Goal: Information Seeking & Learning: Learn about a topic

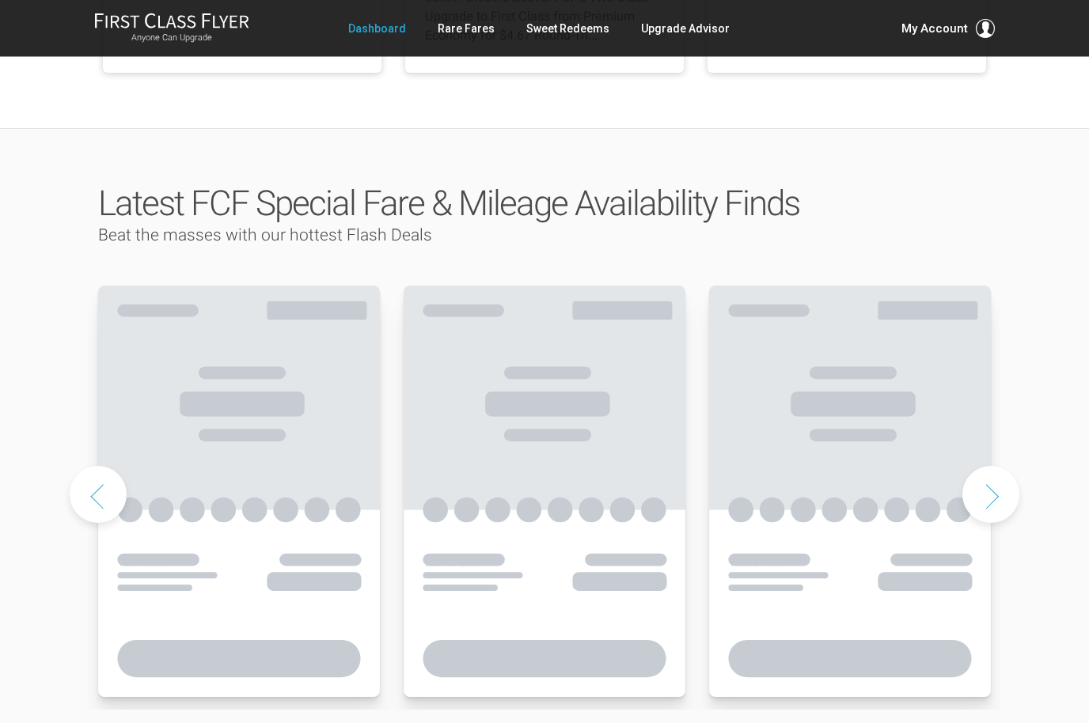
scroll to position [694, 0]
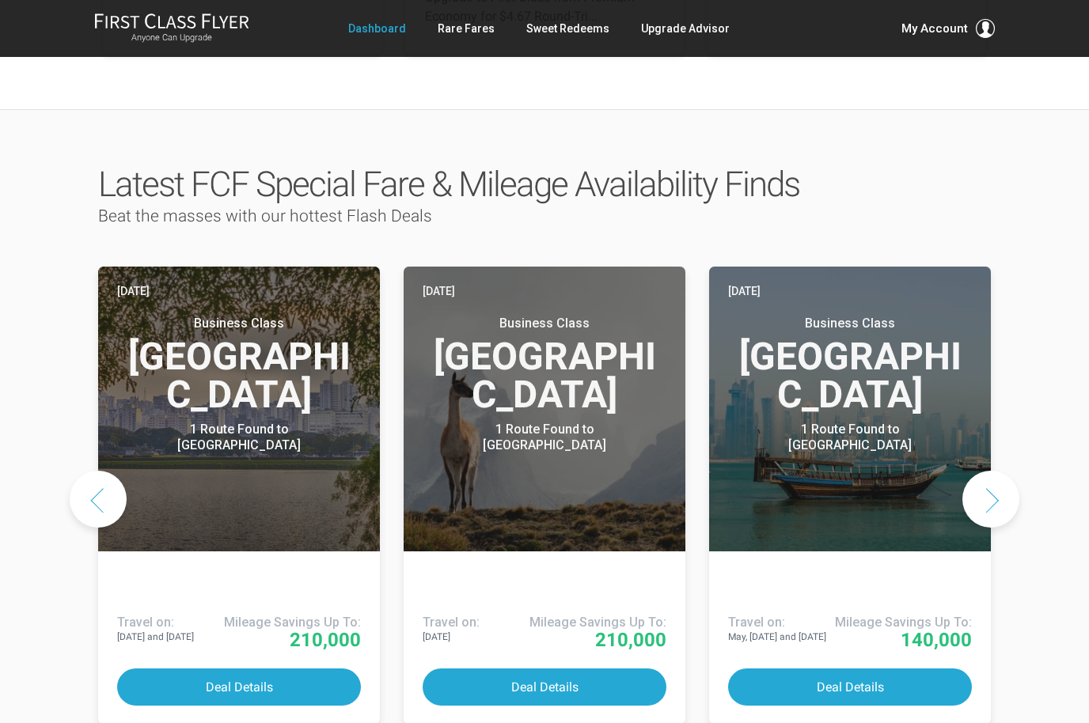
click at [992, 471] on button "Next slide" at bounding box center [990, 499] width 57 height 57
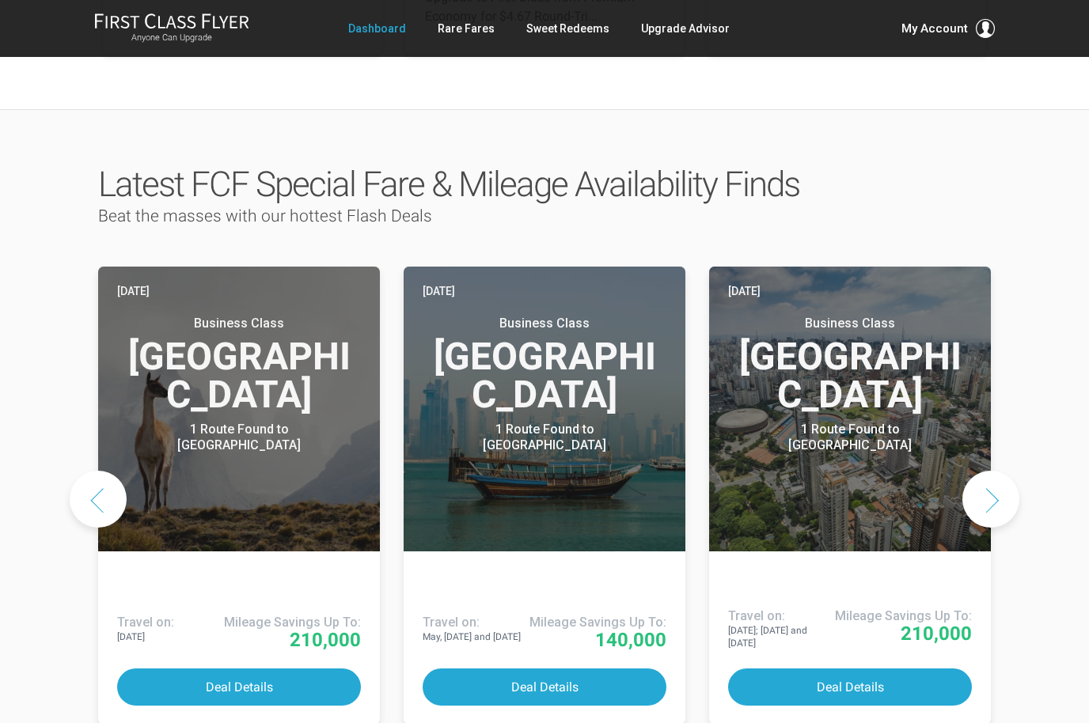
click at [991, 471] on button "Next slide" at bounding box center [990, 499] width 57 height 57
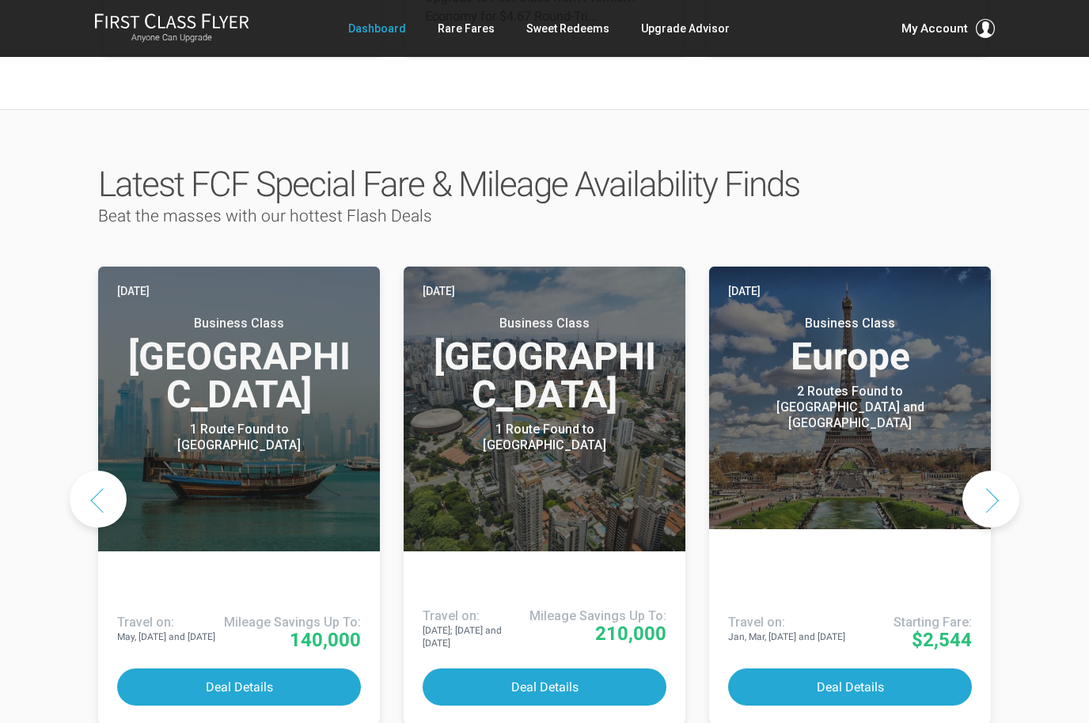
click at [986, 471] on button "Next slide" at bounding box center [990, 499] width 57 height 57
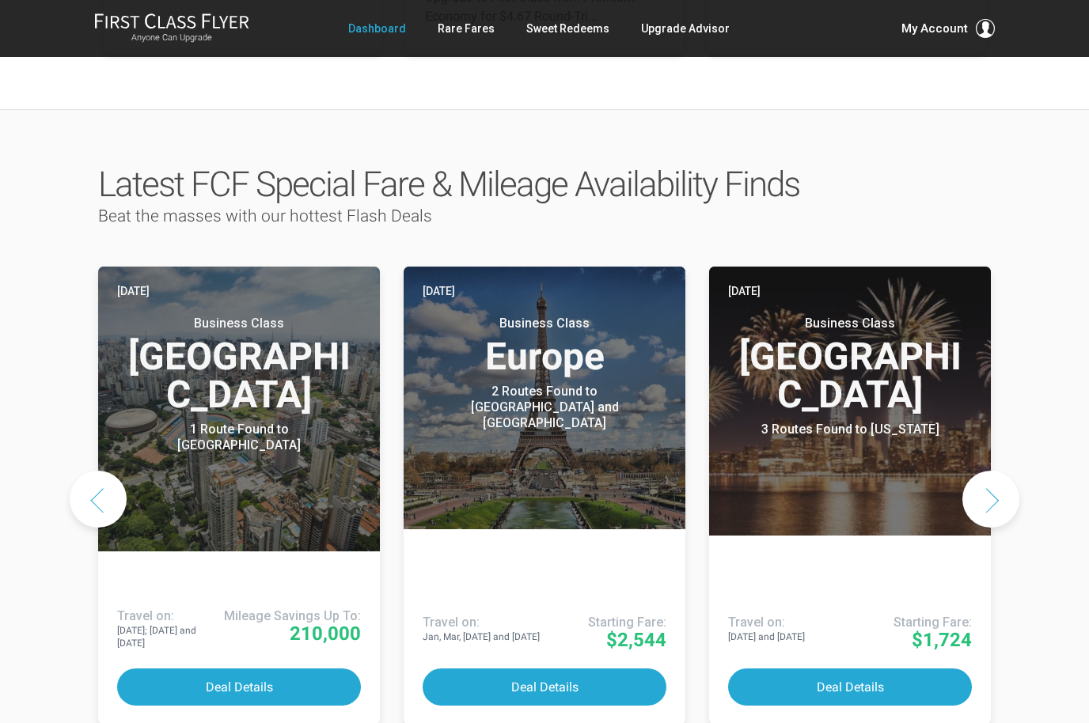
click at [988, 471] on button "Next slide" at bounding box center [990, 499] width 57 height 57
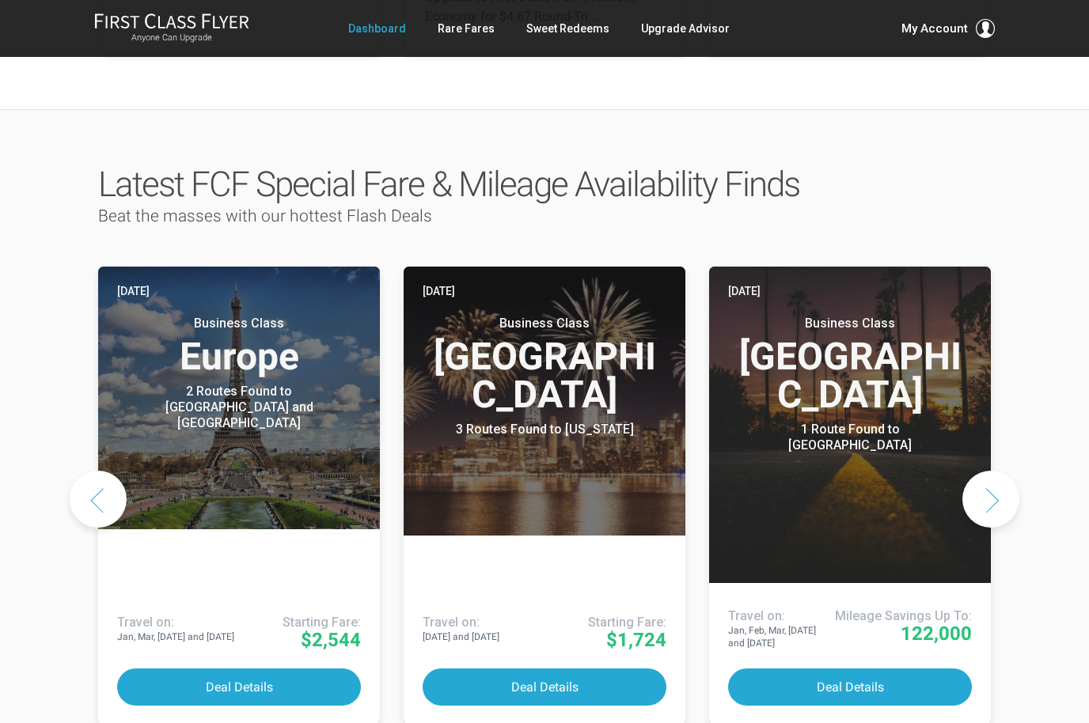
click at [988, 471] on button "Next slide" at bounding box center [990, 499] width 57 height 57
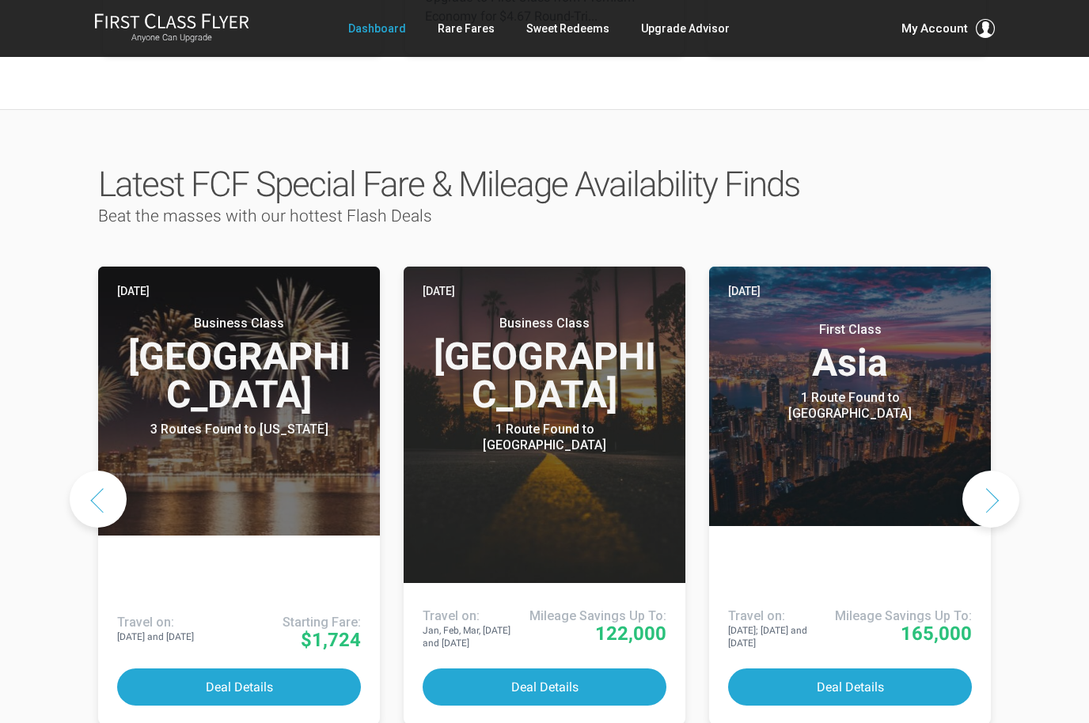
click at [986, 471] on button "Next slide" at bounding box center [990, 499] width 57 height 57
click at [988, 471] on button "Next slide" at bounding box center [990, 499] width 57 height 57
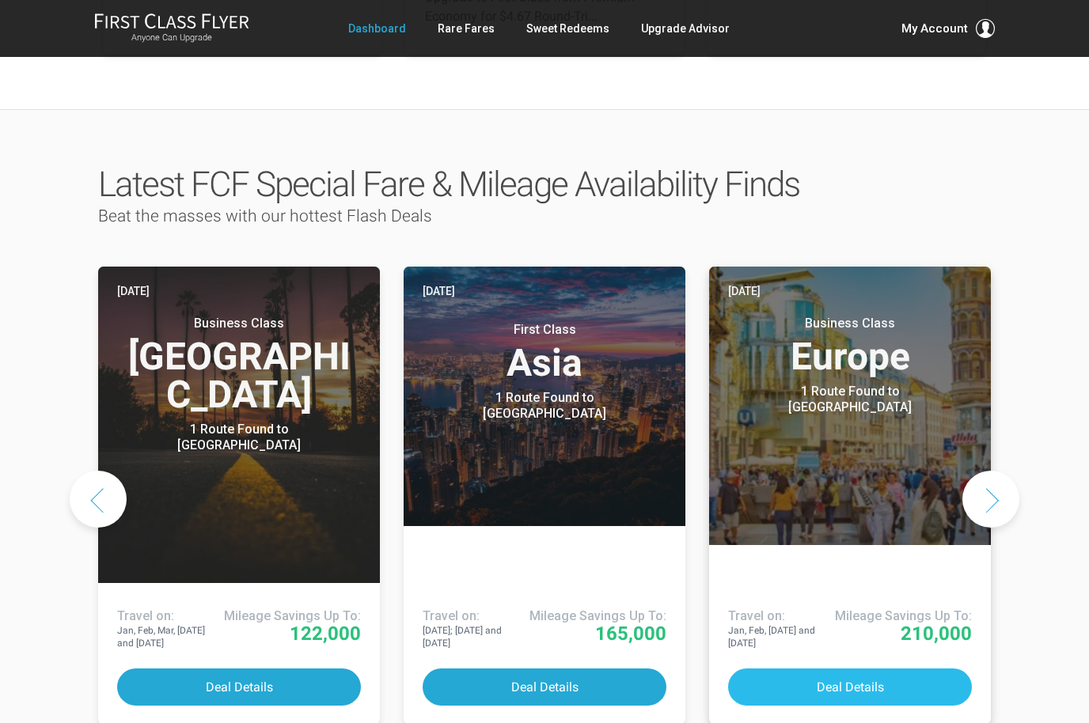
click at [913, 669] on button "Deal Details" at bounding box center [850, 687] width 244 height 37
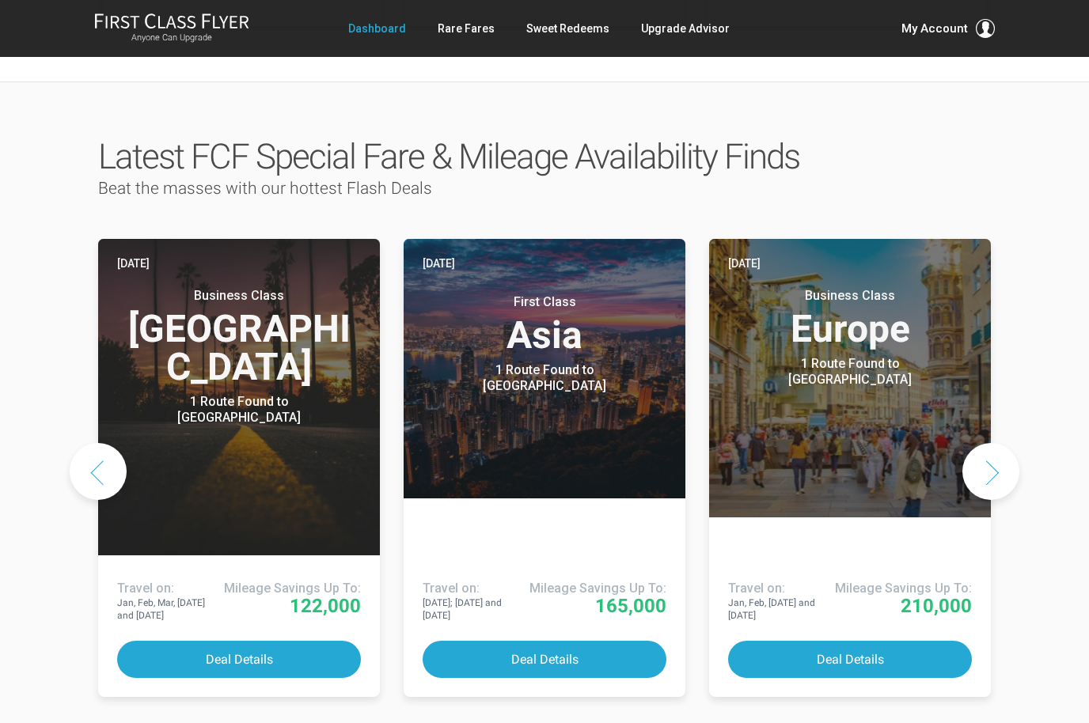
click at [982, 443] on button "Next slide" at bounding box center [990, 471] width 57 height 57
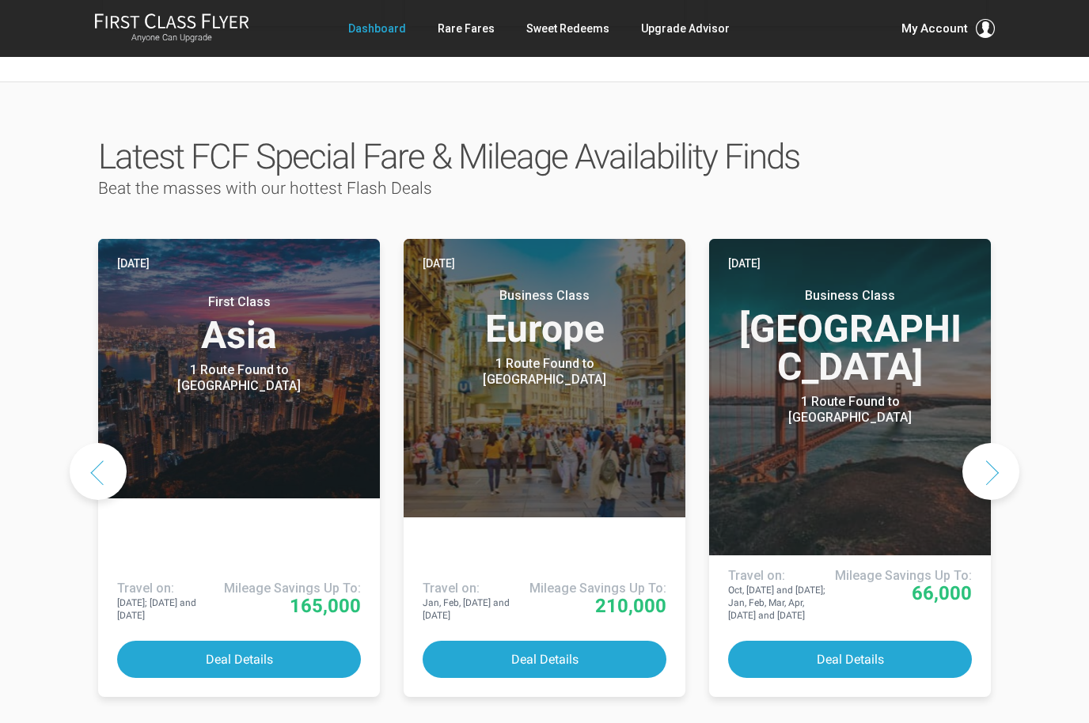
click at [988, 443] on button "Next slide" at bounding box center [990, 471] width 57 height 57
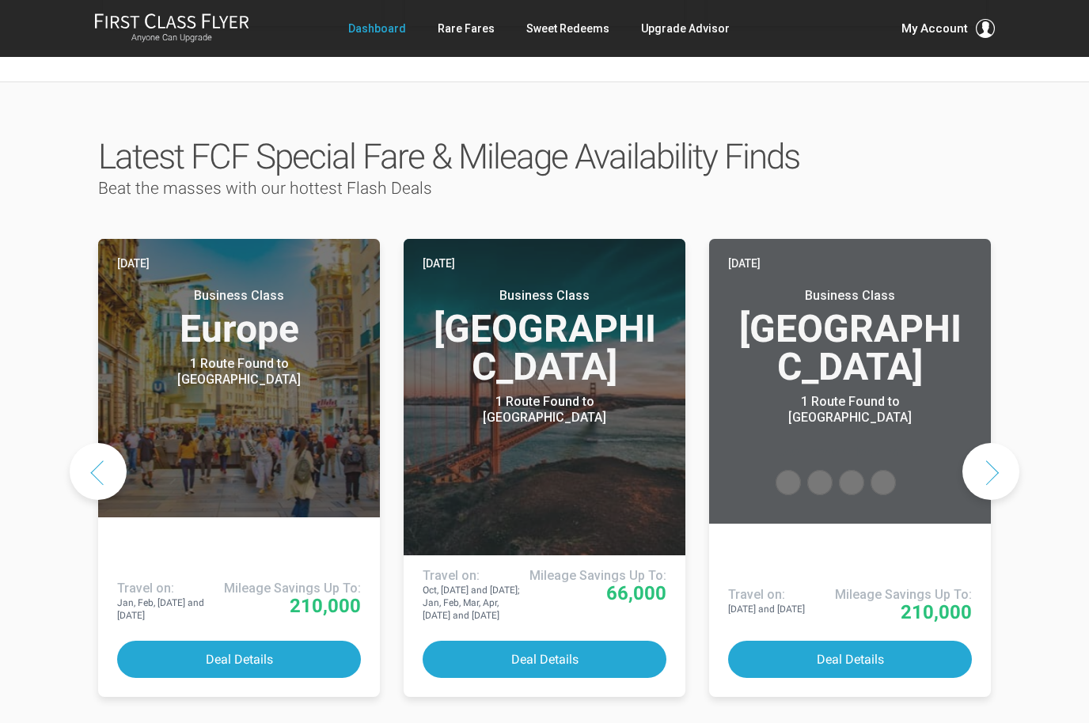
click at [988, 443] on button "Next slide" at bounding box center [990, 471] width 57 height 57
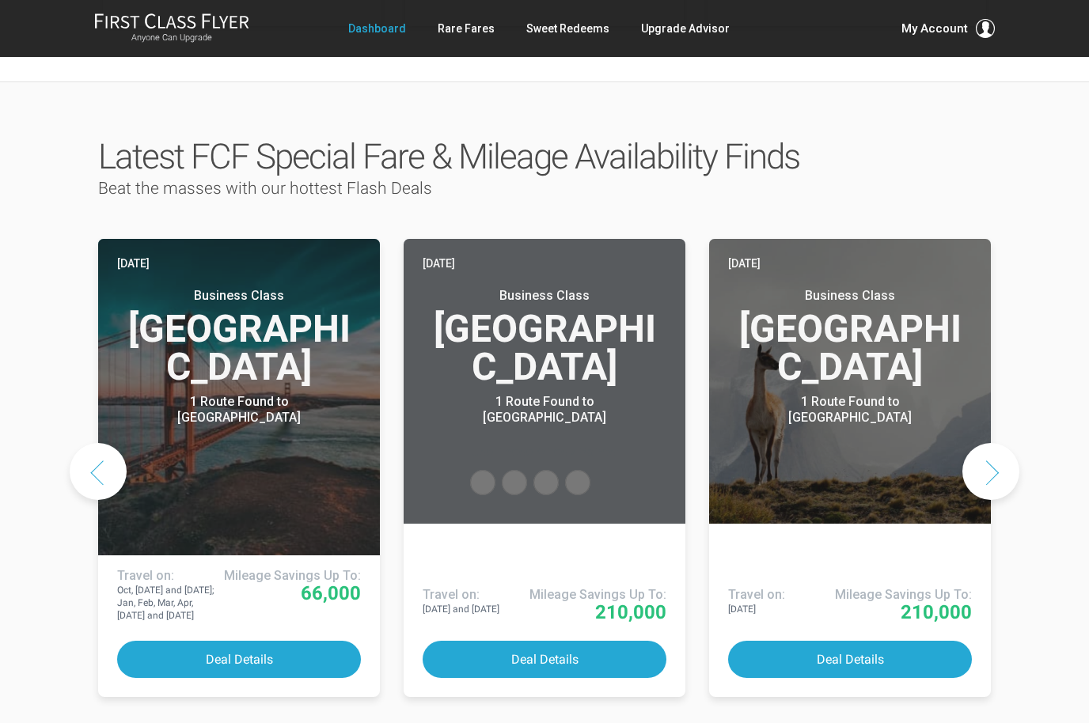
click at [988, 443] on button "Next slide" at bounding box center [990, 471] width 57 height 57
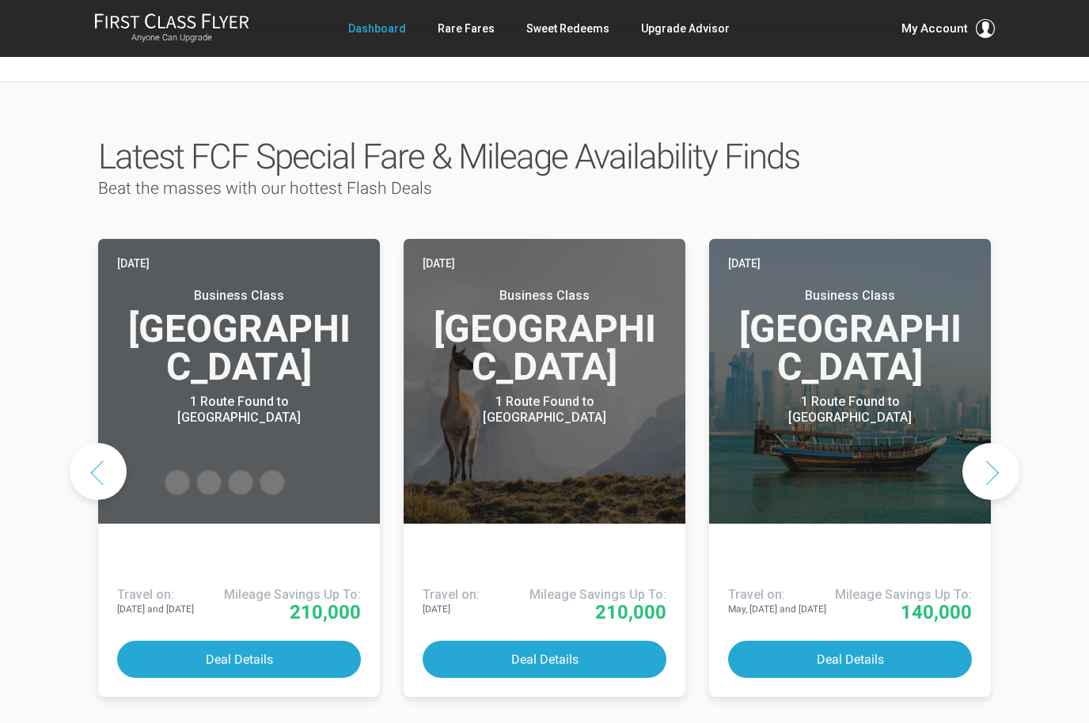
click at [987, 443] on button "Next slide" at bounding box center [990, 471] width 57 height 57
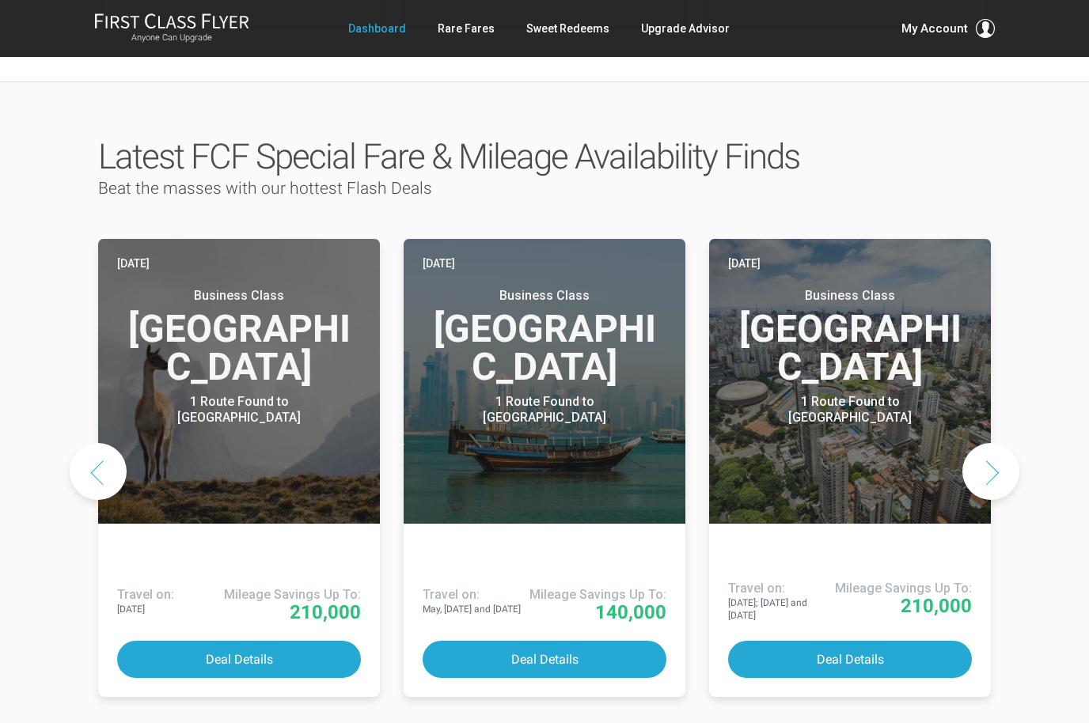
click at [989, 443] on button "Next slide" at bounding box center [990, 471] width 57 height 57
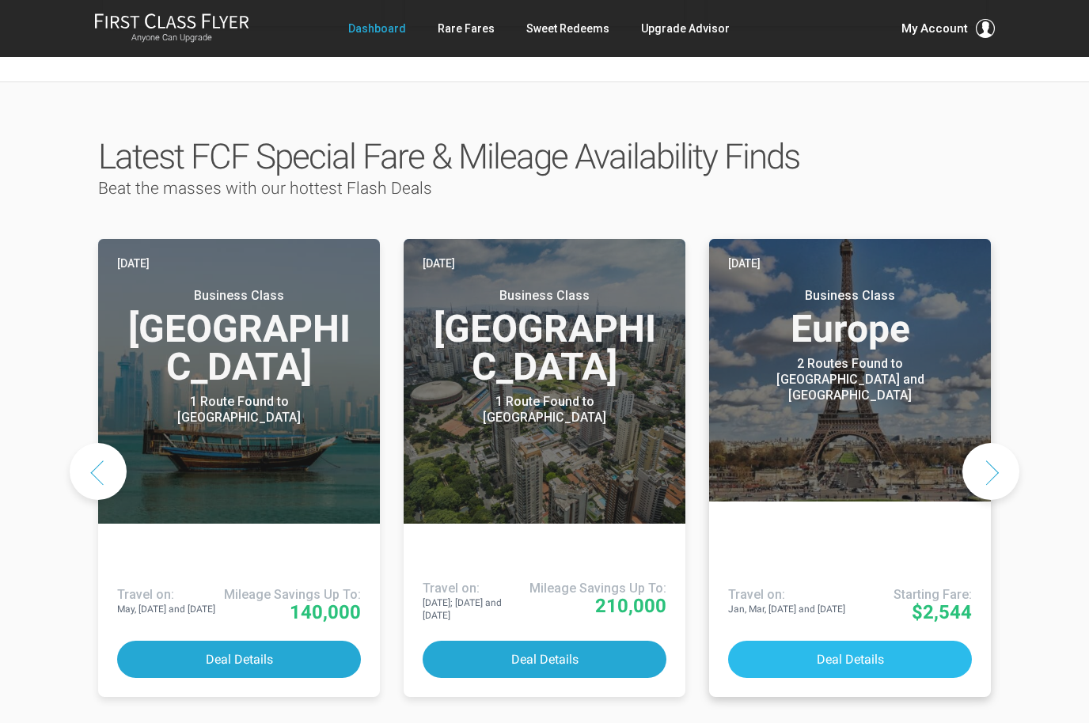
click at [925, 641] on button "Deal Details" at bounding box center [850, 659] width 244 height 37
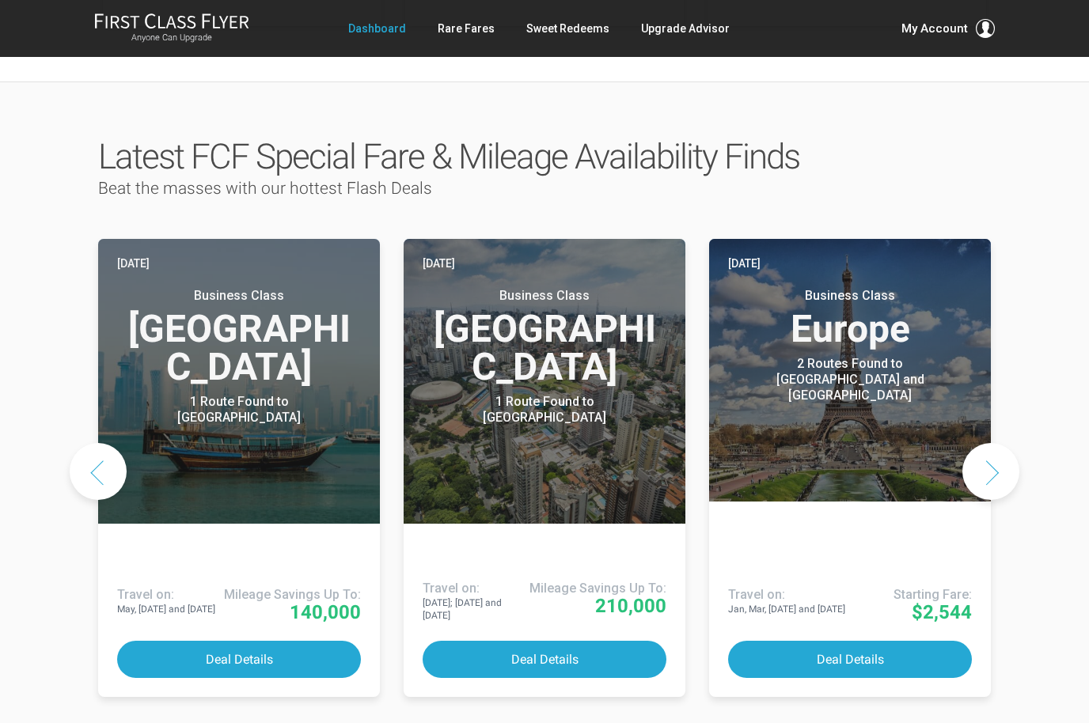
click at [979, 443] on button "Next slide" at bounding box center [990, 471] width 57 height 57
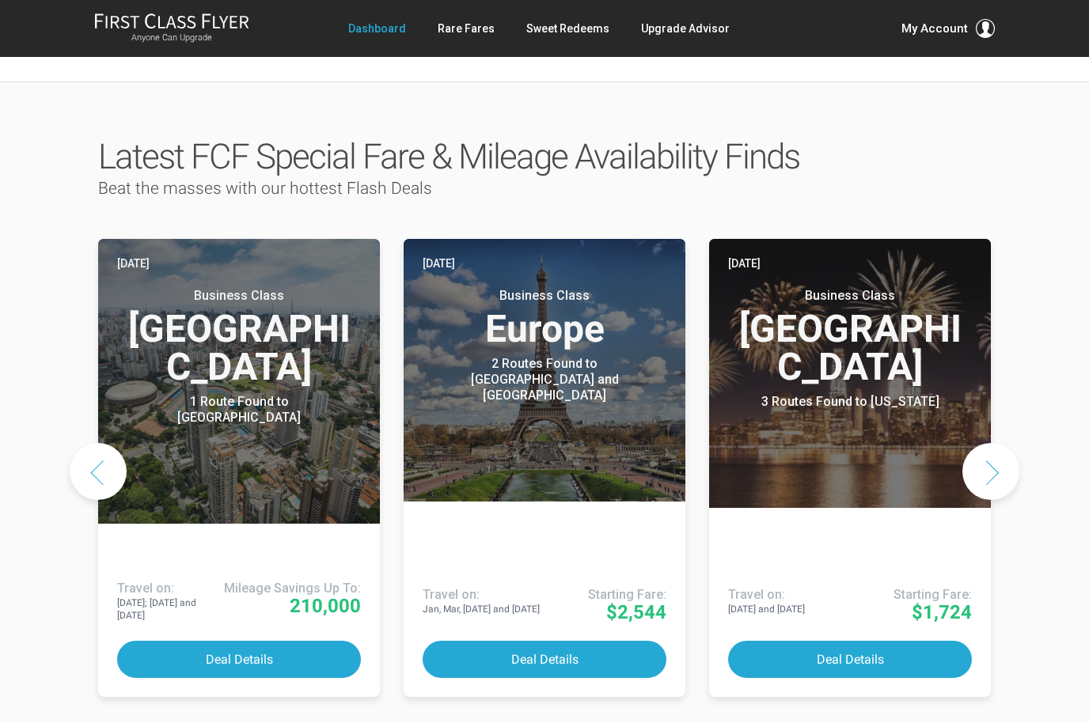
click at [985, 443] on button "Next slide" at bounding box center [990, 471] width 57 height 57
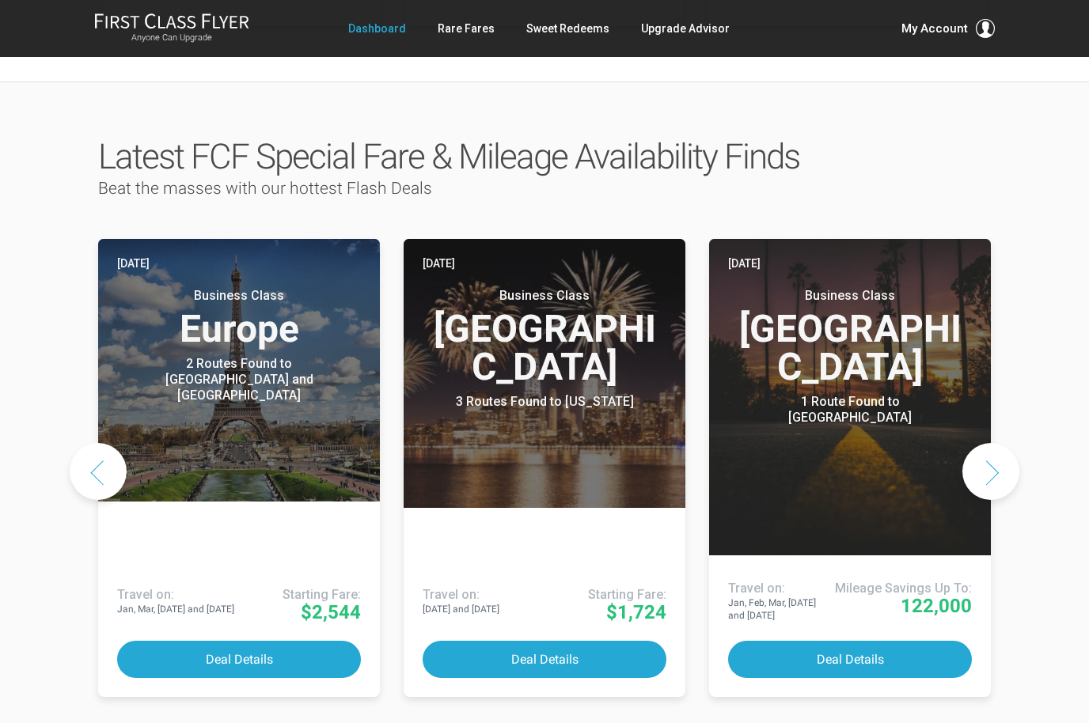
click at [984, 443] on button "Next slide" at bounding box center [990, 471] width 57 height 57
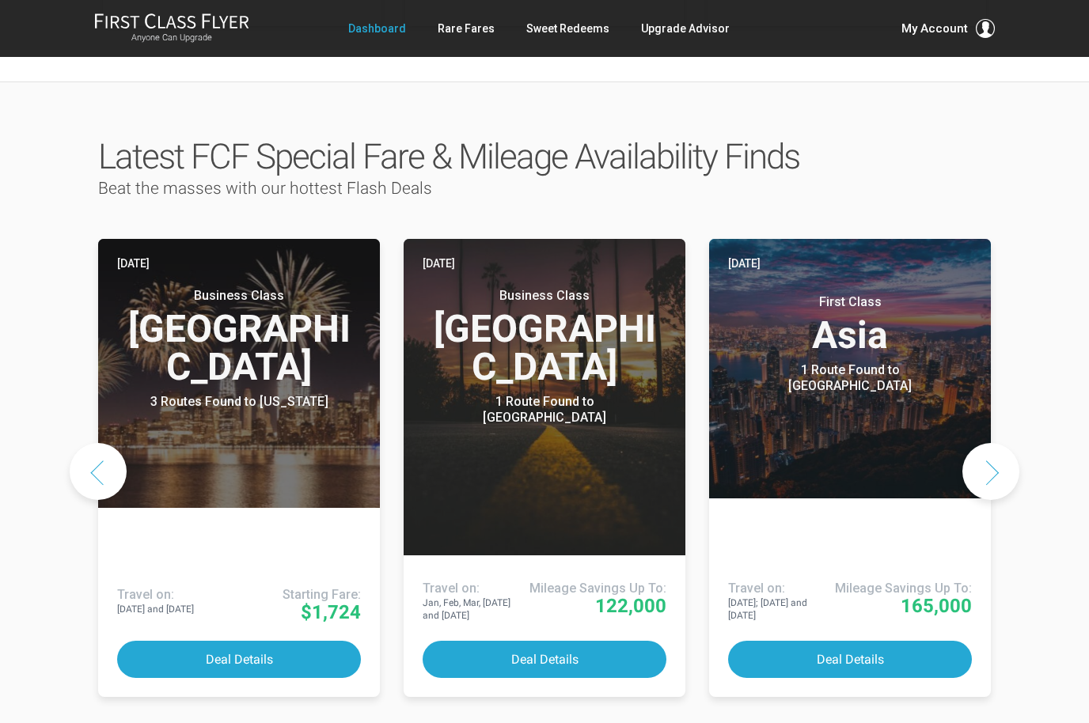
click at [984, 443] on button "Next slide" at bounding box center [990, 471] width 57 height 57
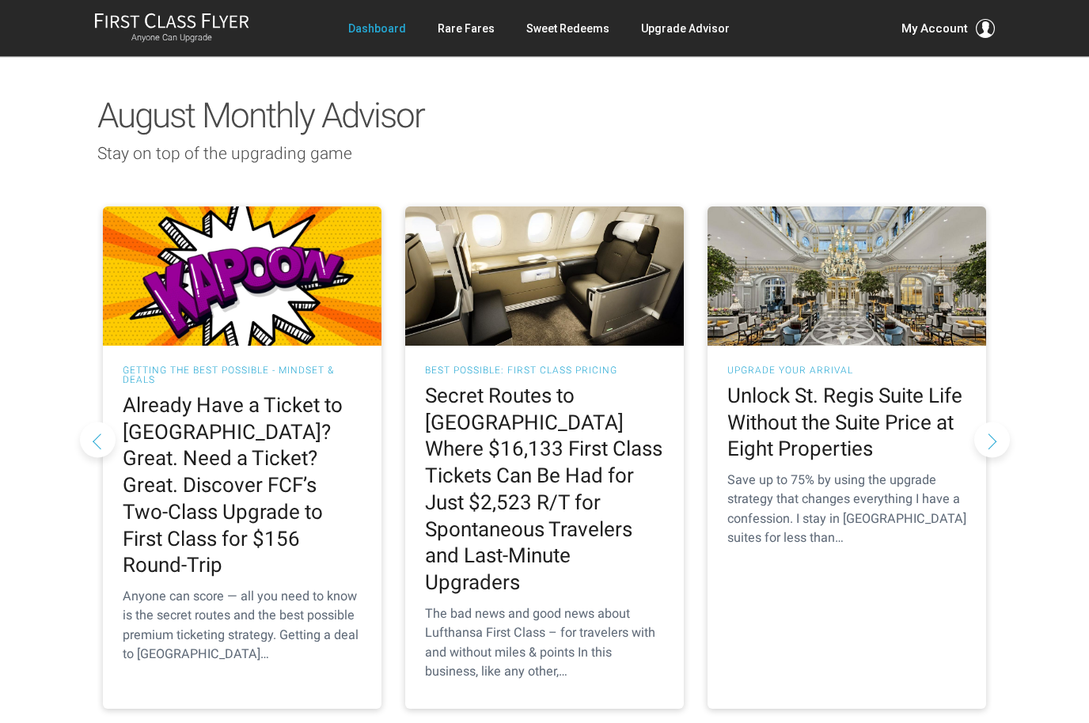
scroll to position [1430, 0]
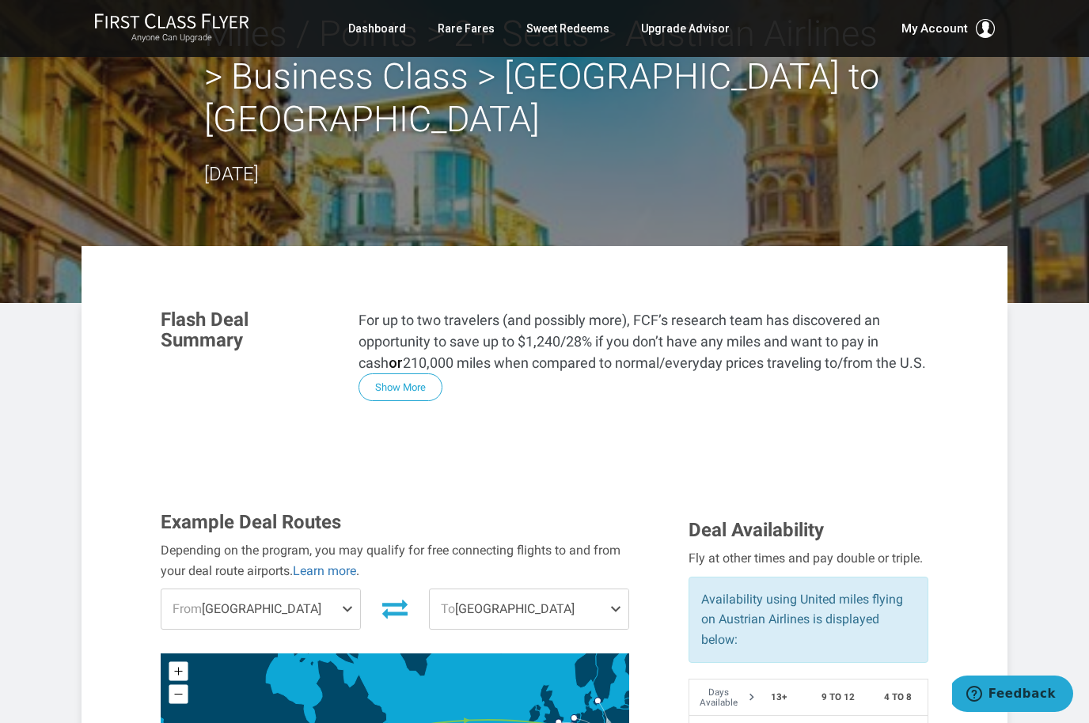
scroll to position [72, 0]
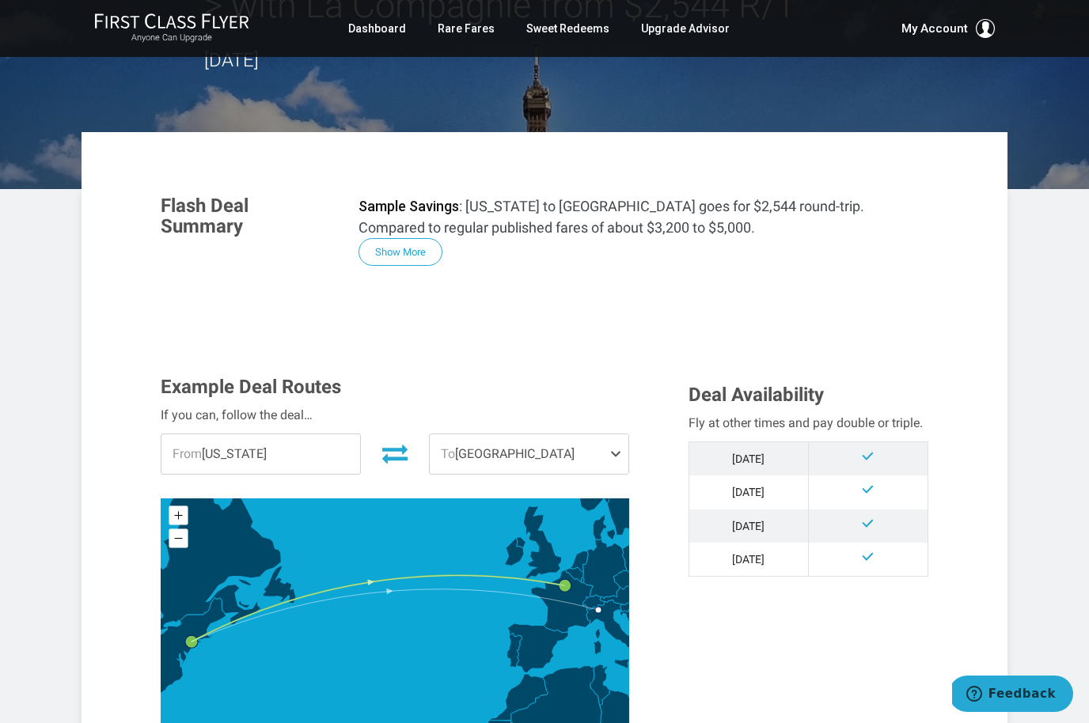
scroll to position [224, 0]
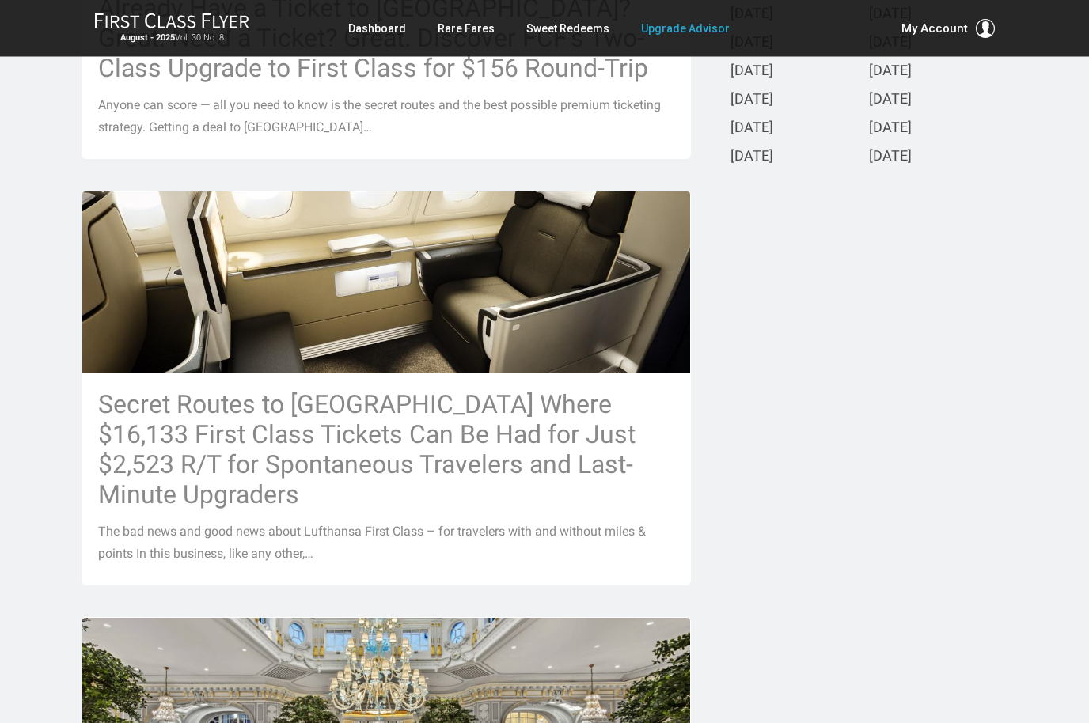
scroll to position [605, 0]
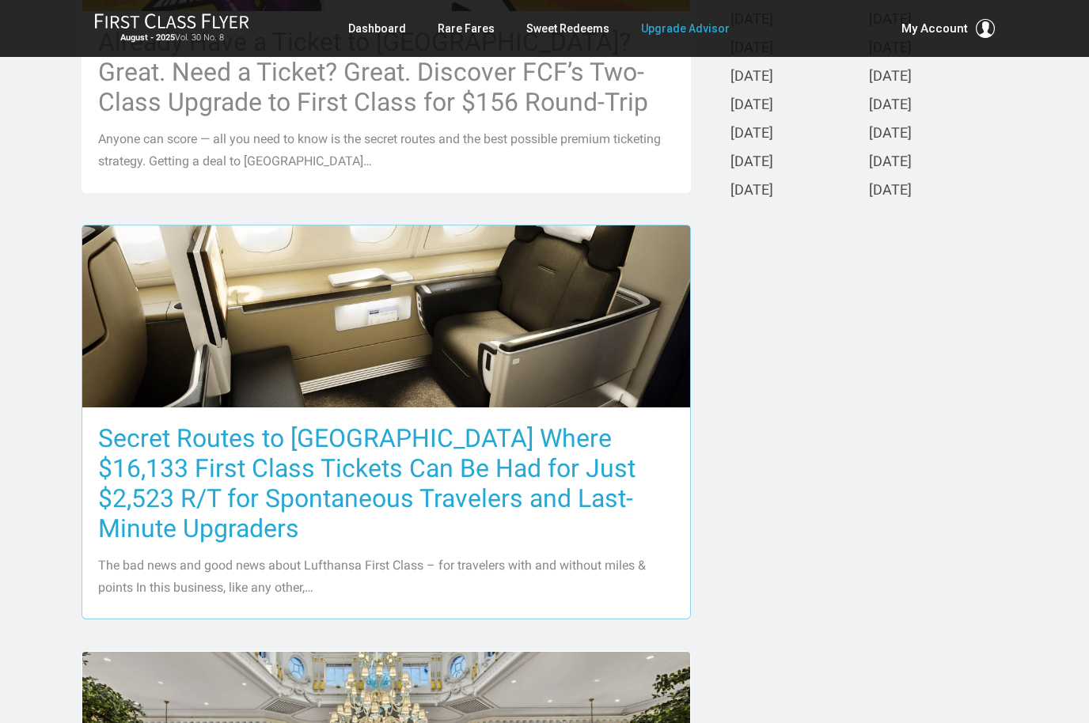
click at [533, 476] on h3 "Secret Routes to Europe Where $16,133 First Class Tickets Can Be Had for Just $…" at bounding box center [386, 483] width 576 height 120
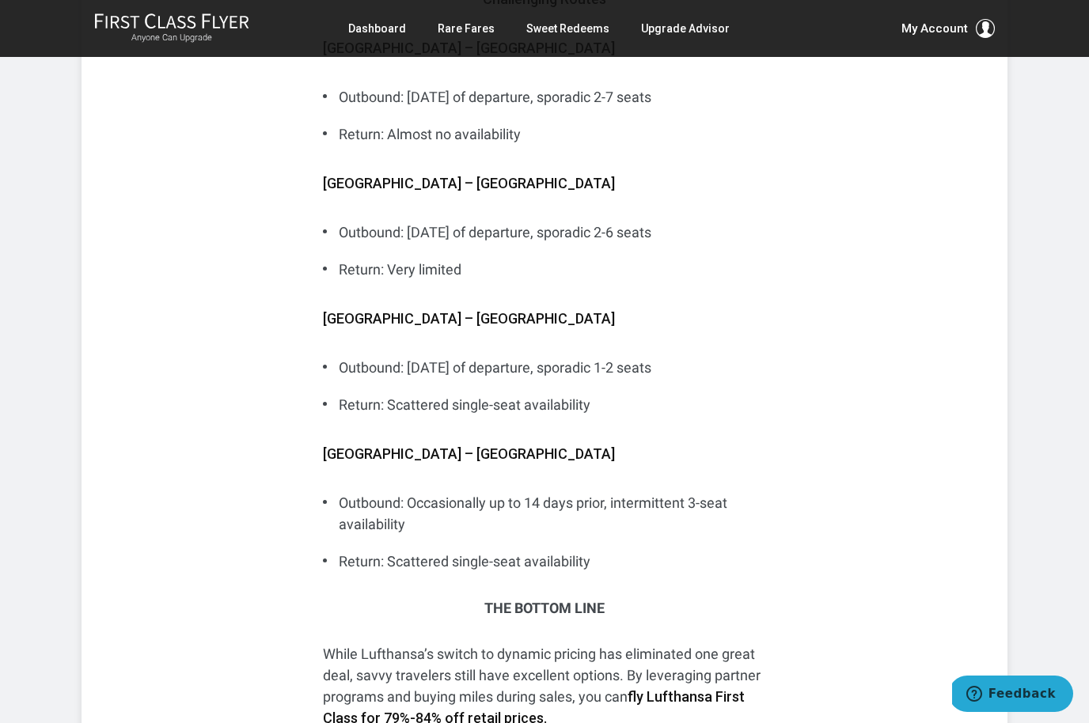
scroll to position [6715, 0]
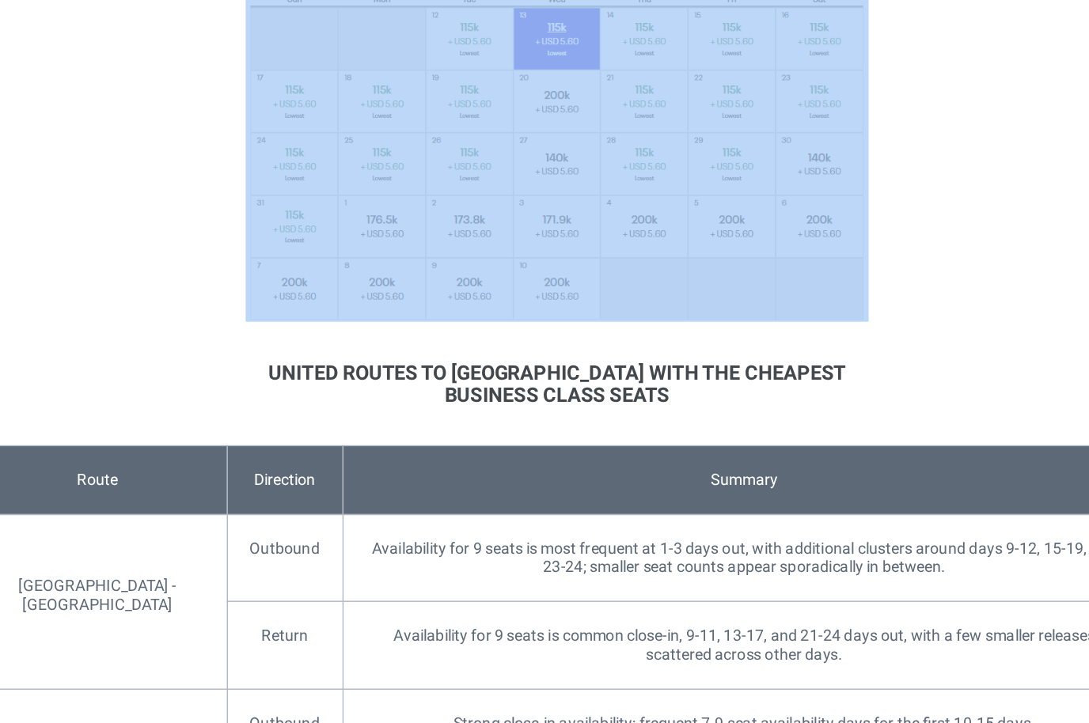
scroll to position [1288, 0]
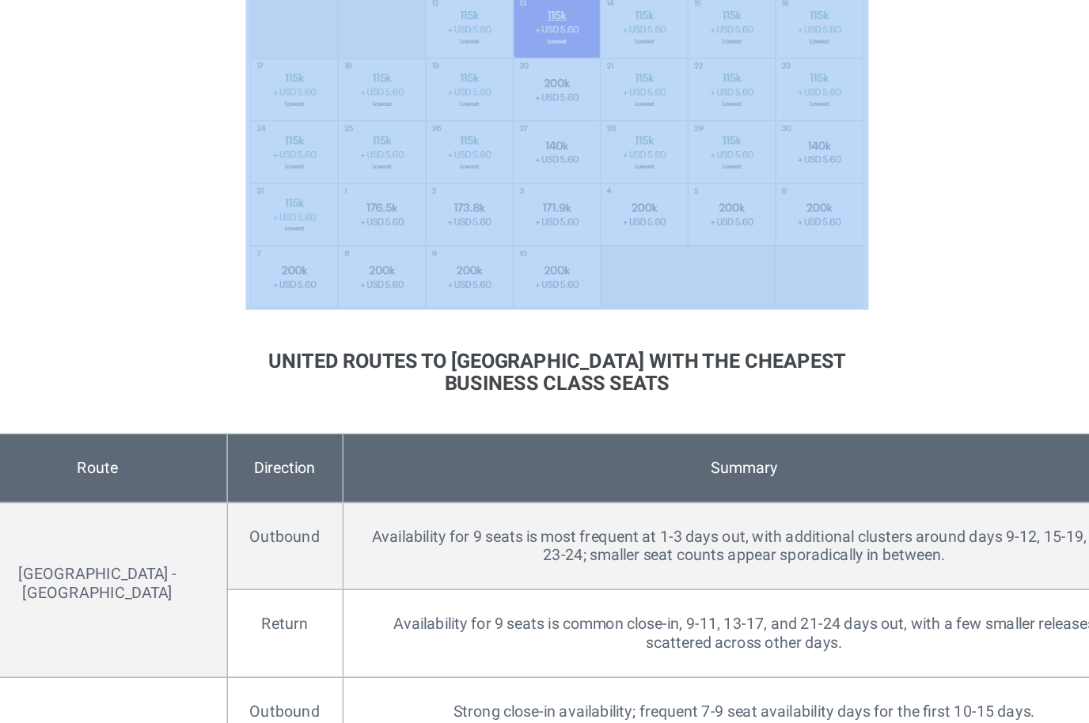
click at [672, 527] on td "Availability for 9 seats is most frequent at 1-3 days out, with additional clus…" at bounding box center [678, 558] width 572 height 63
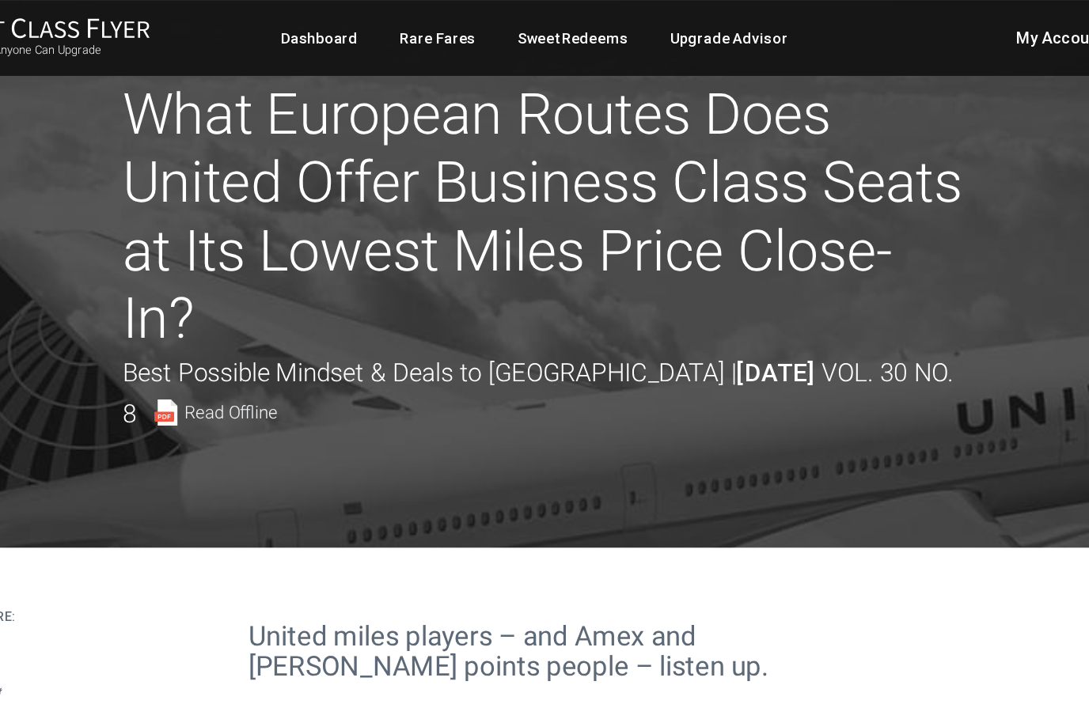
scroll to position [0, 0]
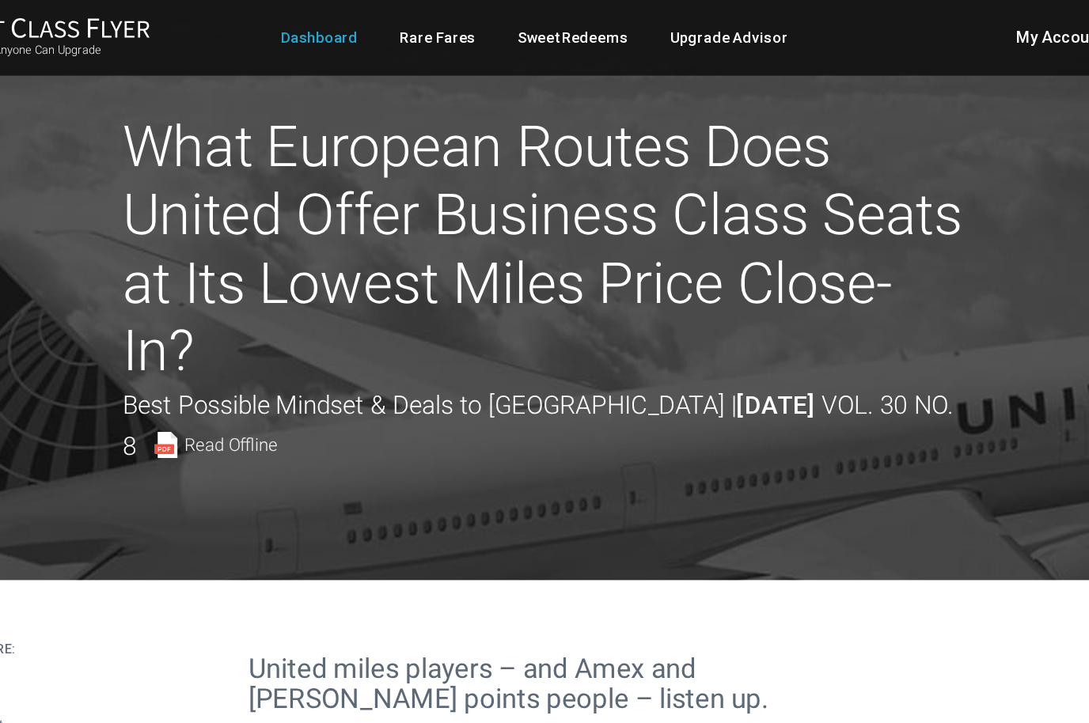
click at [348, 28] on link "Dashboard" at bounding box center [377, 28] width 58 height 28
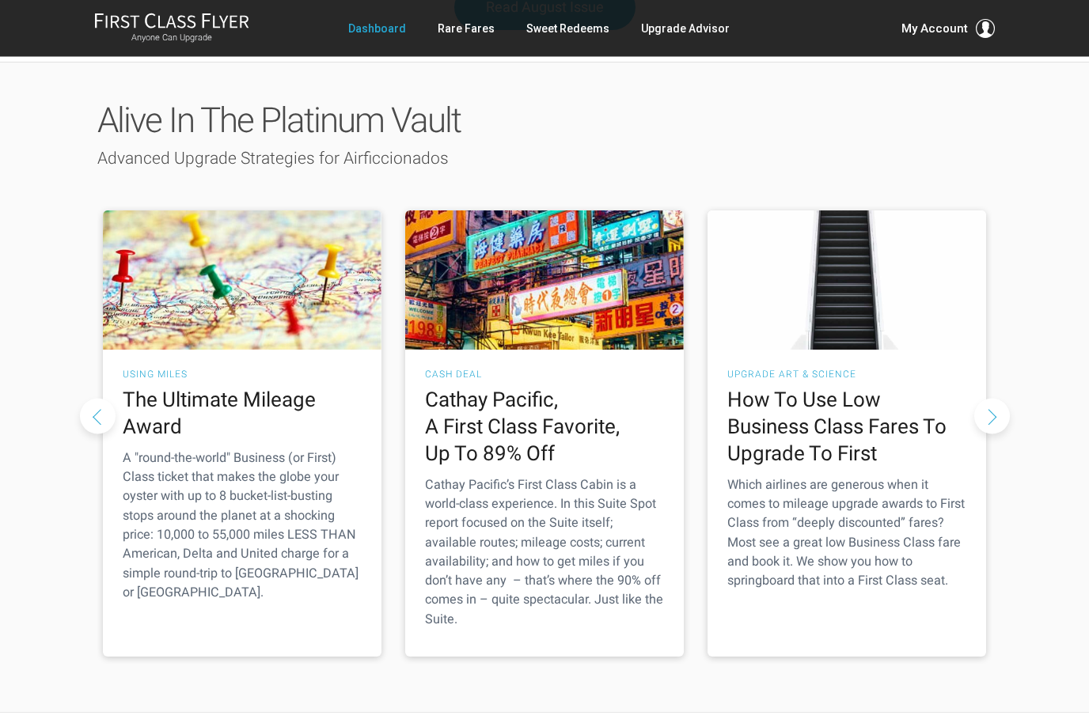
scroll to position [2164, 0]
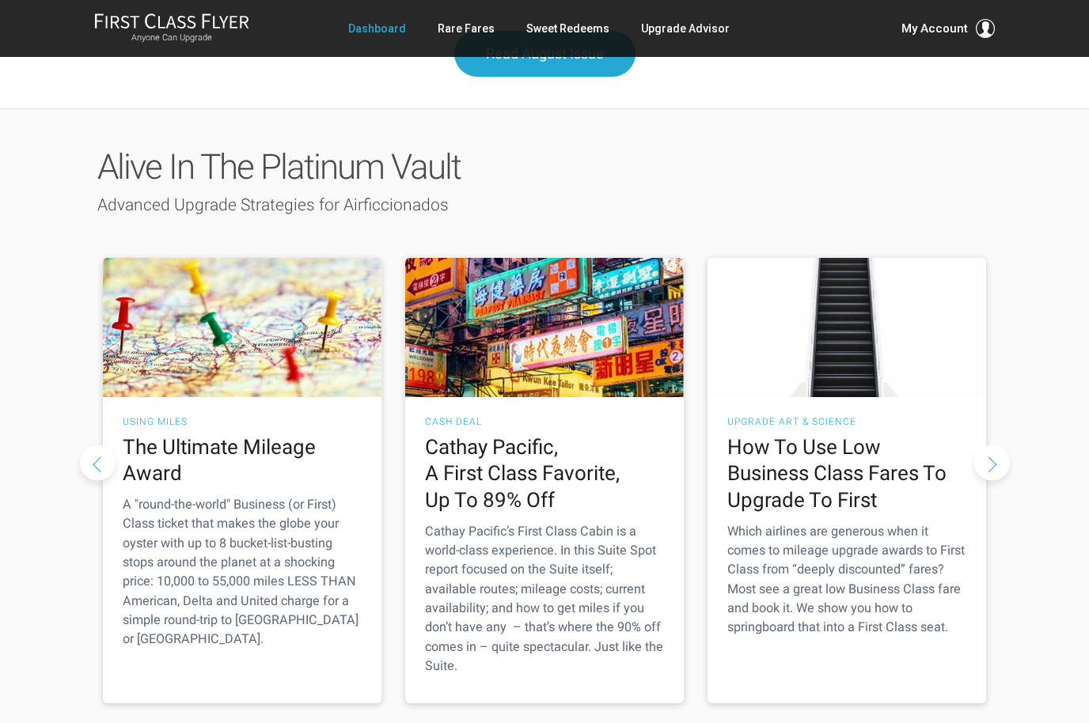
click at [988, 445] on button "Next slide" at bounding box center [992, 463] width 36 height 36
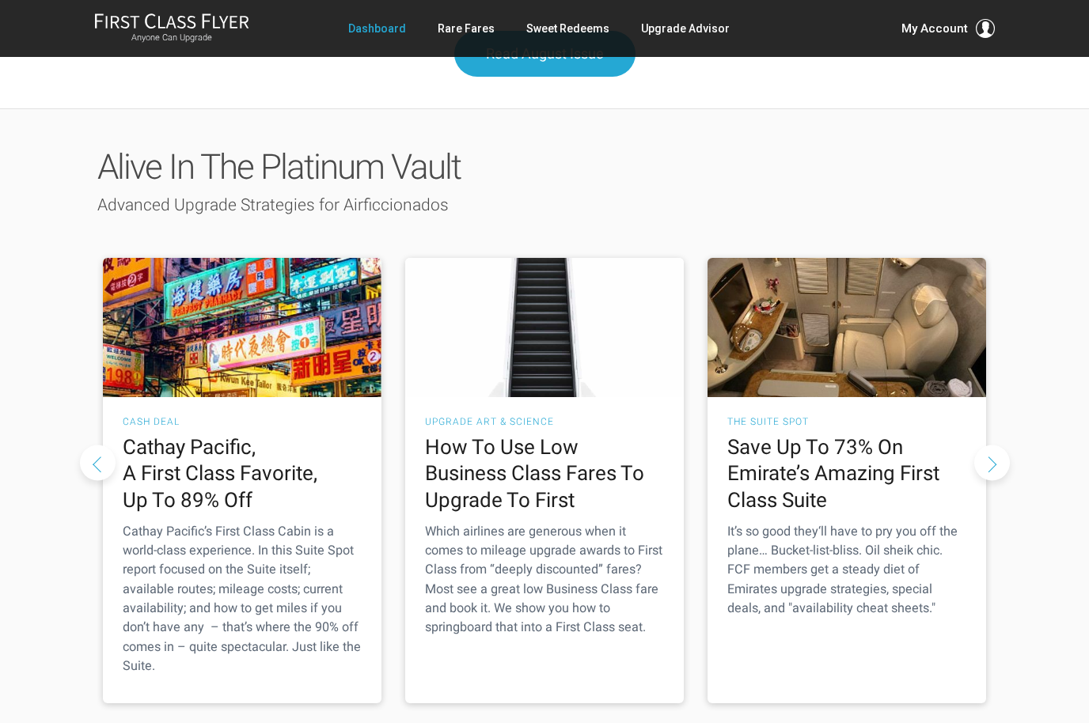
click at [988, 445] on button "Next slide" at bounding box center [992, 463] width 36 height 36
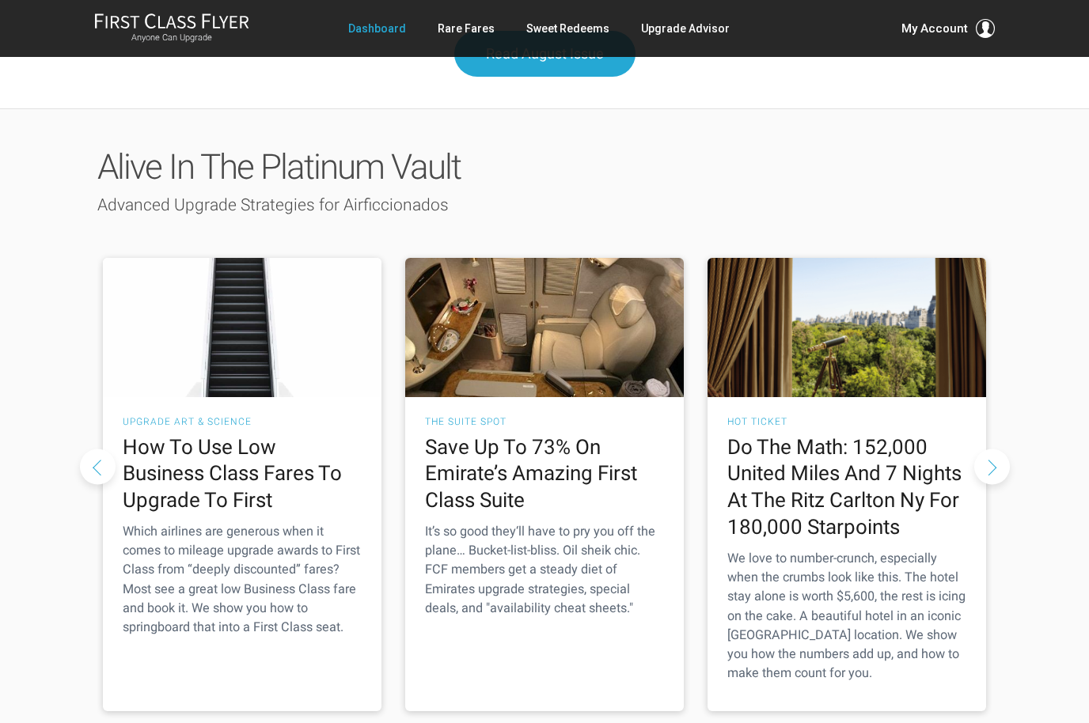
click at [994, 449] on button "Next slide" at bounding box center [992, 467] width 36 height 36
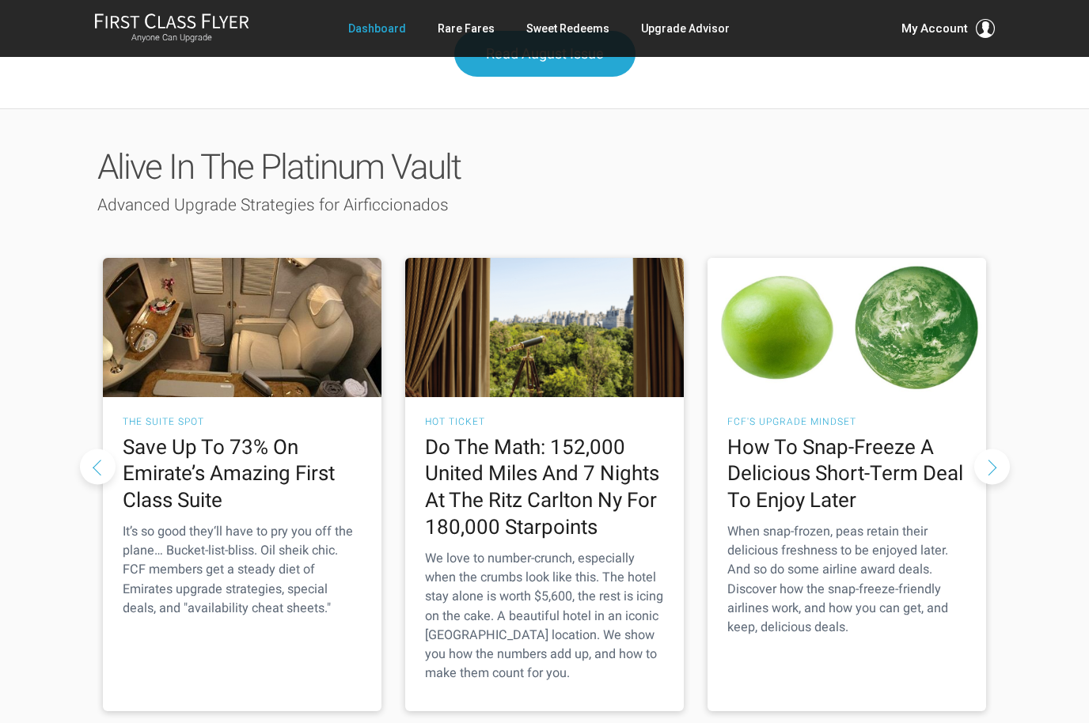
click at [992, 449] on button "Next slide" at bounding box center [992, 467] width 36 height 36
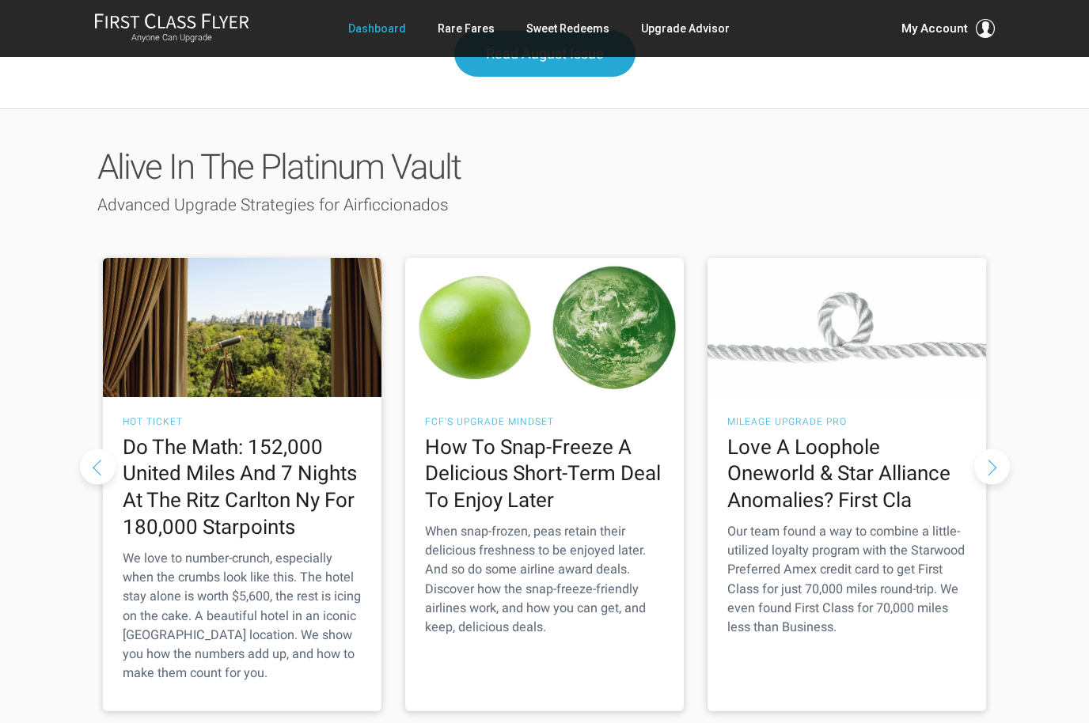
click at [988, 449] on button "Next slide" at bounding box center [992, 467] width 36 height 36
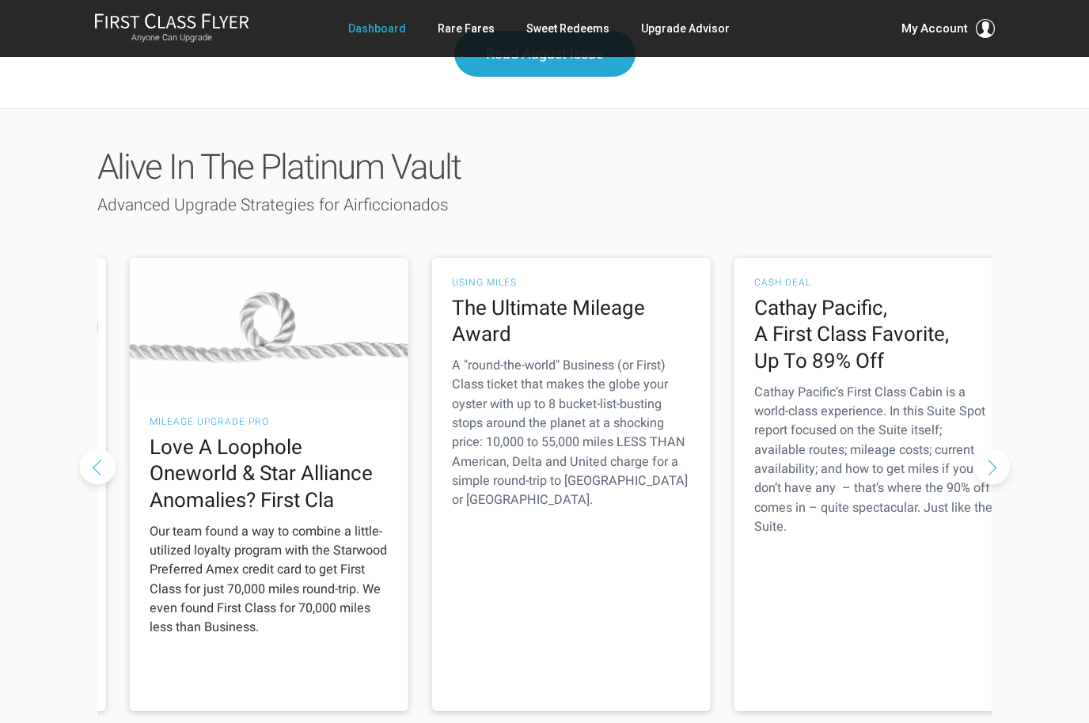
click at [327, 419] on div "Mileage Upgrade Pro Love A Loophole Oneworld & Star Alliance Anomalies? First C…" at bounding box center [269, 531] width 279 height 268
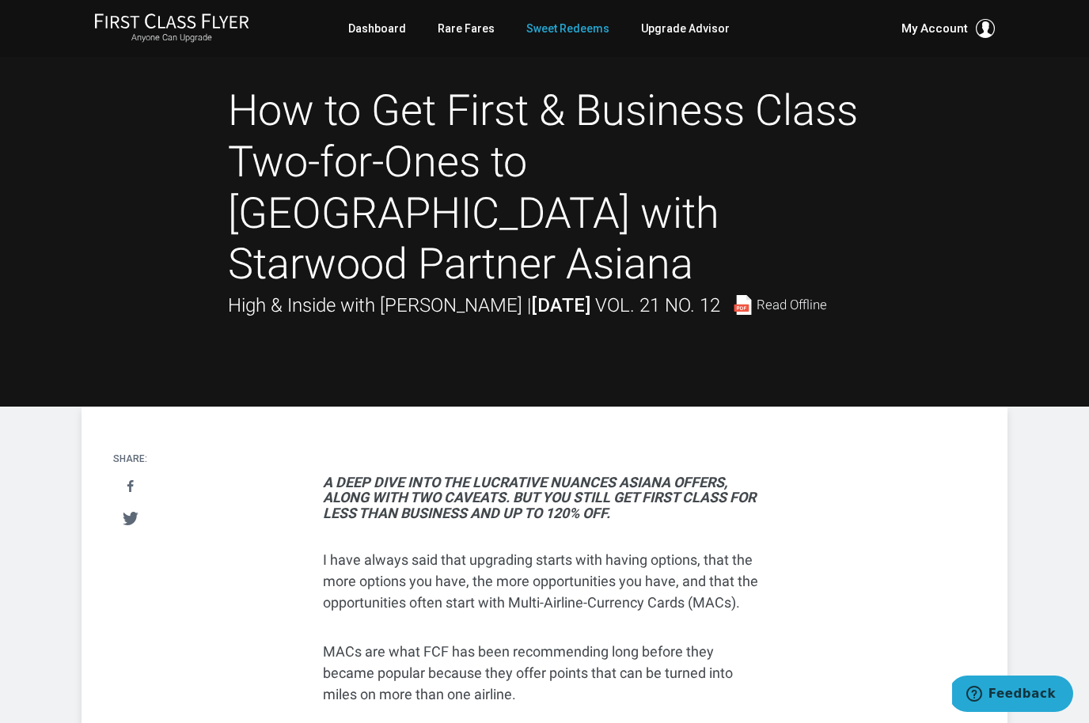
click at [557, 32] on link "Sweet Redeems" at bounding box center [567, 28] width 83 height 28
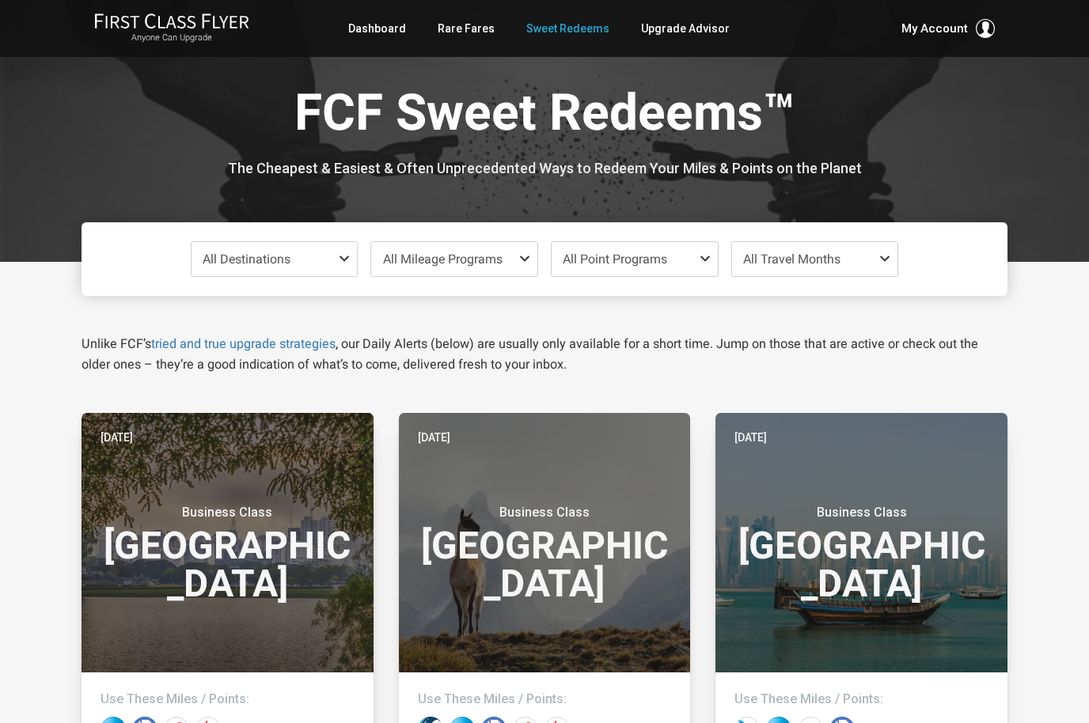
click at [233, 267] on span "All Destinations" at bounding box center [275, 259] width 166 height 34
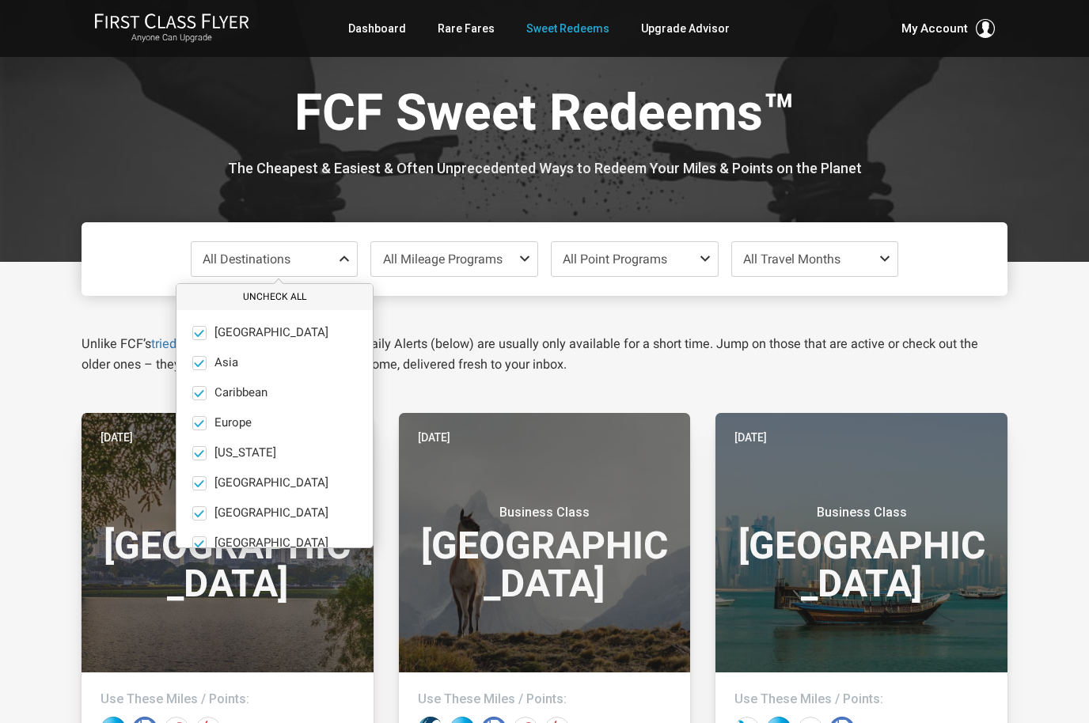
click at [243, 294] on button "Uncheck All" at bounding box center [274, 297] width 196 height 26
click at [240, 301] on button "Check All" at bounding box center [274, 297] width 196 height 26
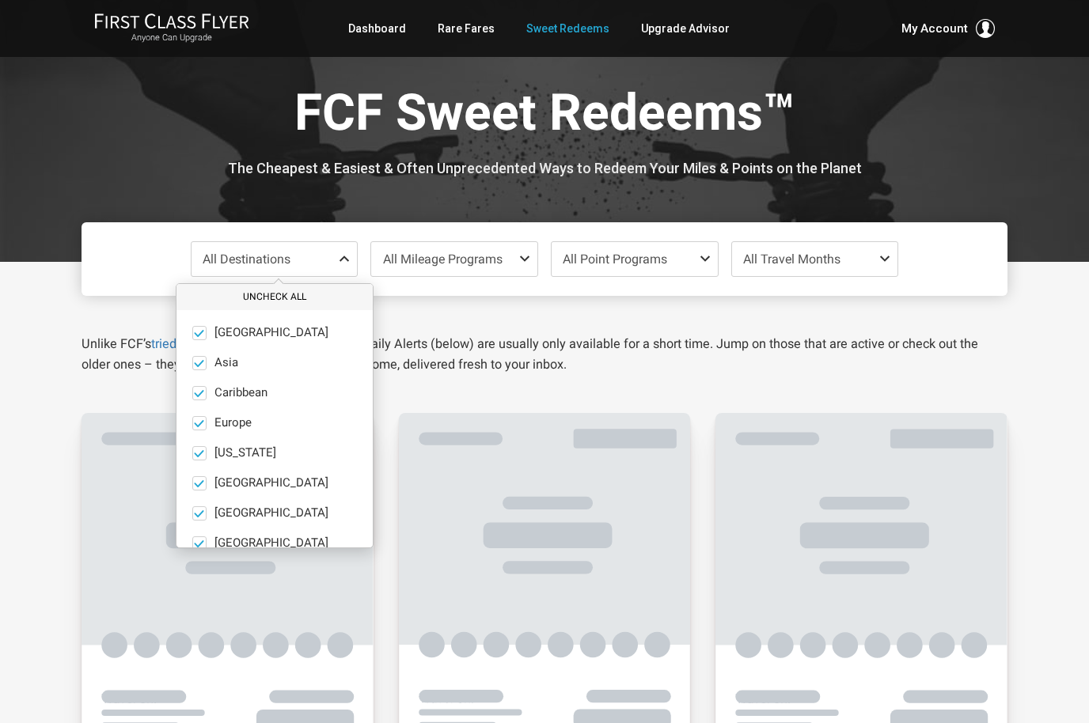
click at [241, 293] on button "Uncheck All" at bounding box center [274, 297] width 196 height 26
click at [201, 426] on span at bounding box center [199, 423] width 14 height 14
click at [0, 0] on input "Europe only" at bounding box center [0, 0] width 0 height 0
click at [224, 261] on span "Europe" at bounding box center [222, 259] width 39 height 15
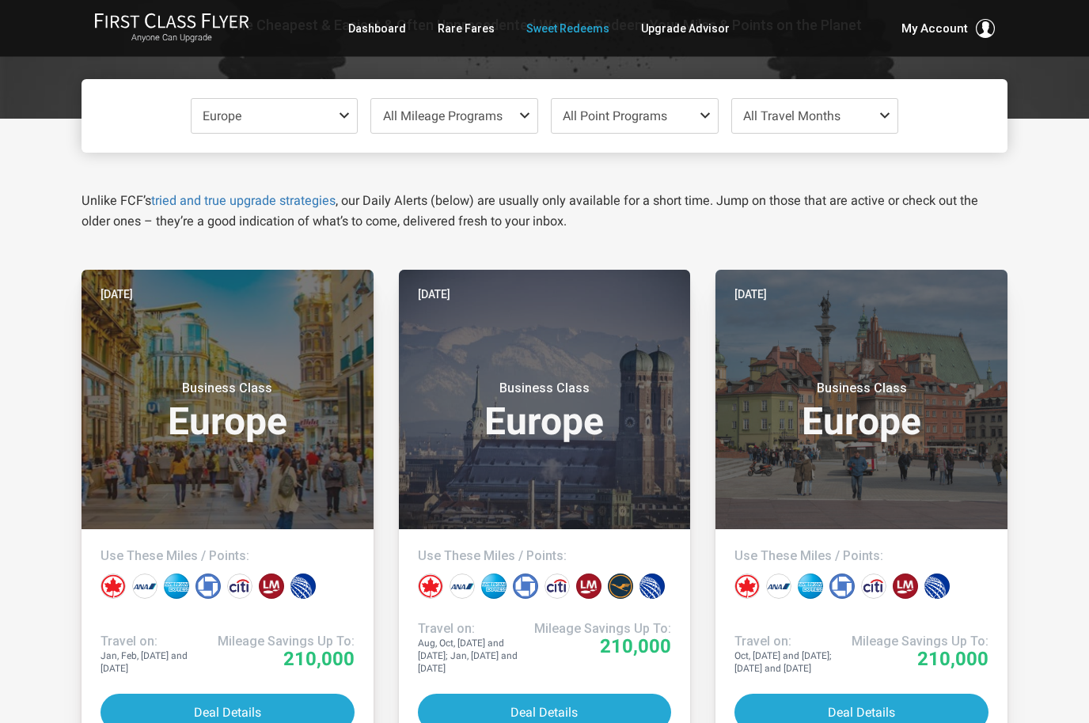
scroll to position [143, 0]
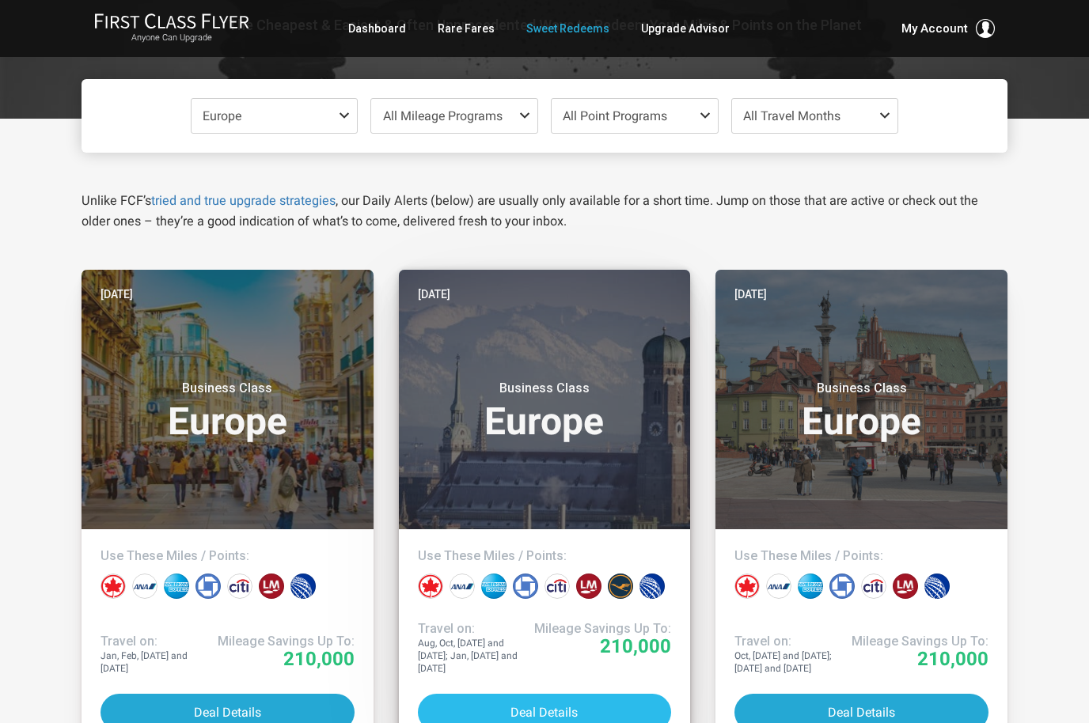
click at [487, 708] on button "Deal Details" at bounding box center [545, 712] width 254 height 37
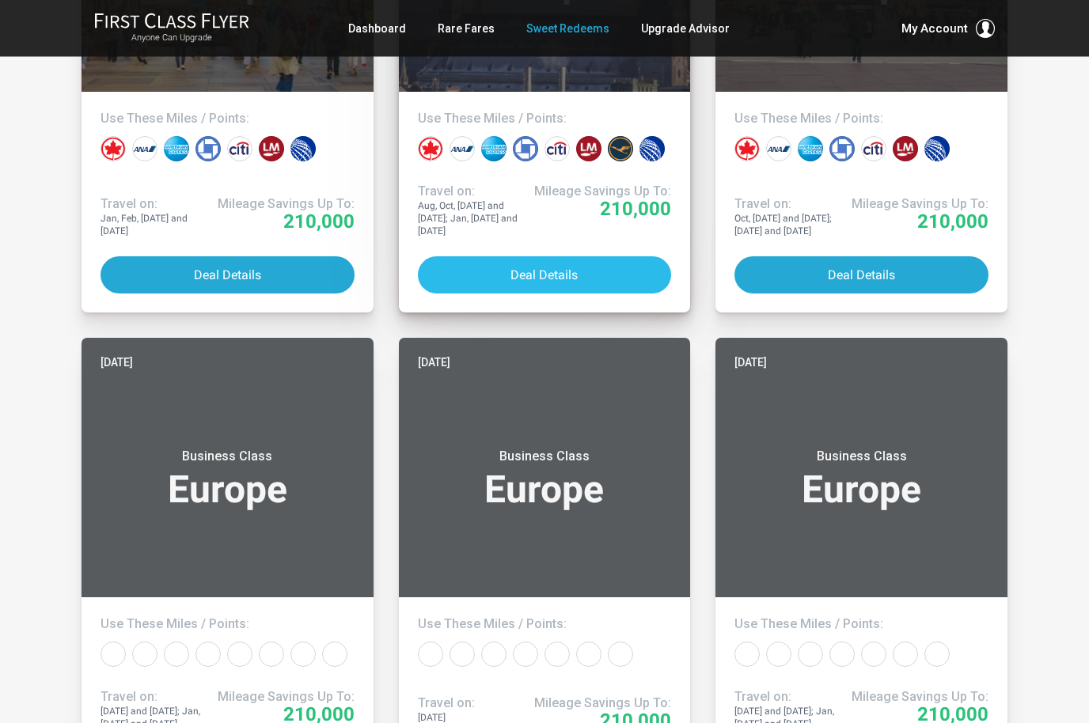
scroll to position [0, 0]
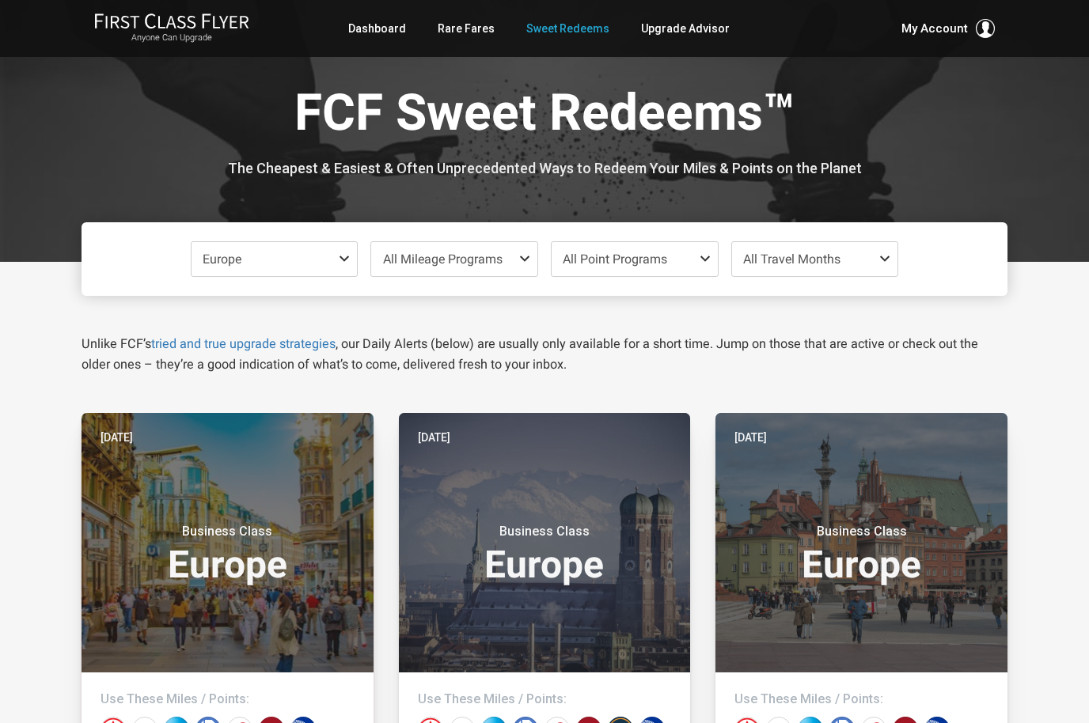
click at [411, 264] on span "All Mileage Programs" at bounding box center [442, 259] width 119 height 15
click at [662, 266] on span "All Point Programs" at bounding box center [635, 259] width 166 height 34
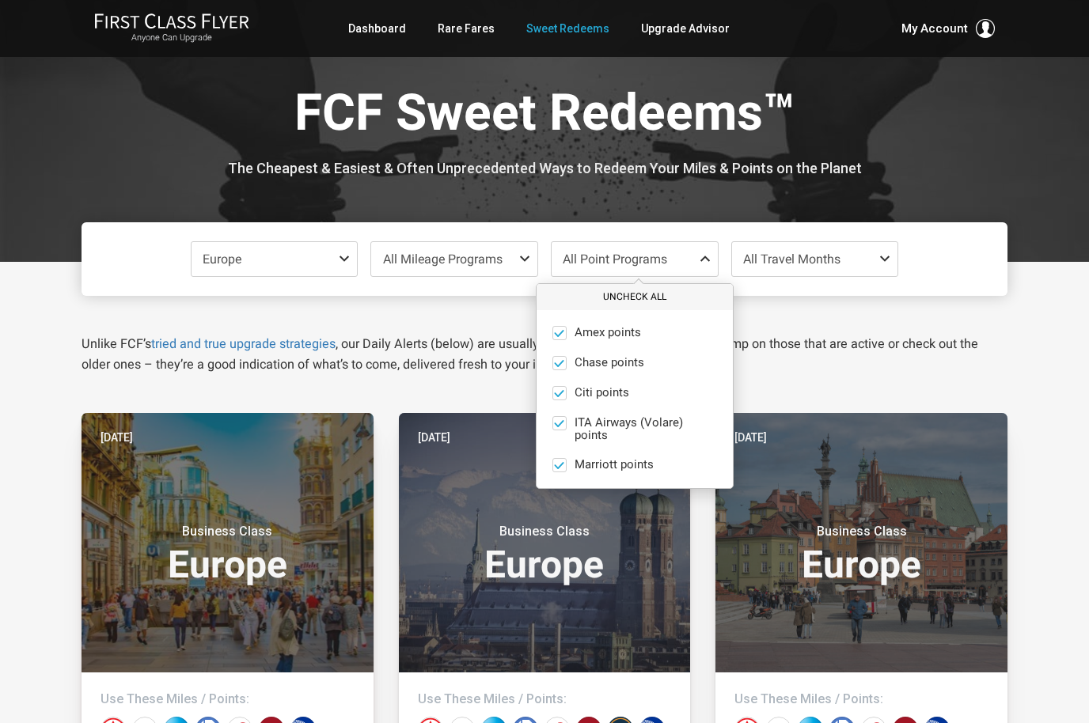
click at [669, 302] on button "Uncheck All" at bounding box center [635, 297] width 196 height 26
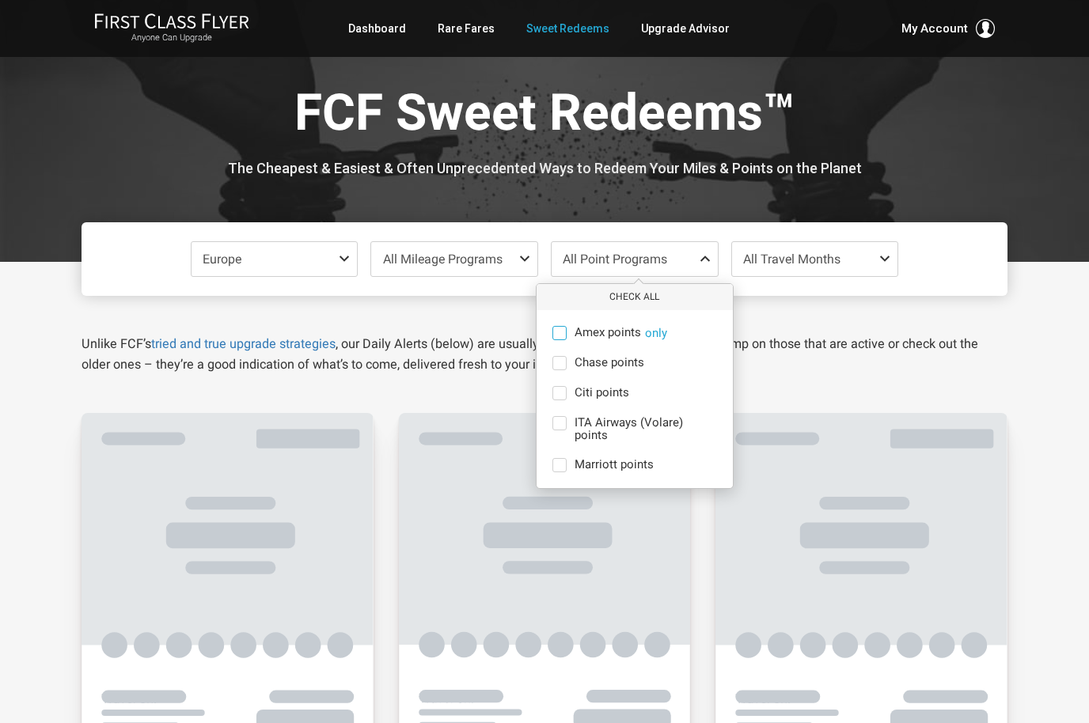
click at [571, 335] on label "Amex points only" at bounding box center [635, 333] width 196 height 14
click at [0, 0] on input "Amex points only" at bounding box center [0, 0] width 0 height 0
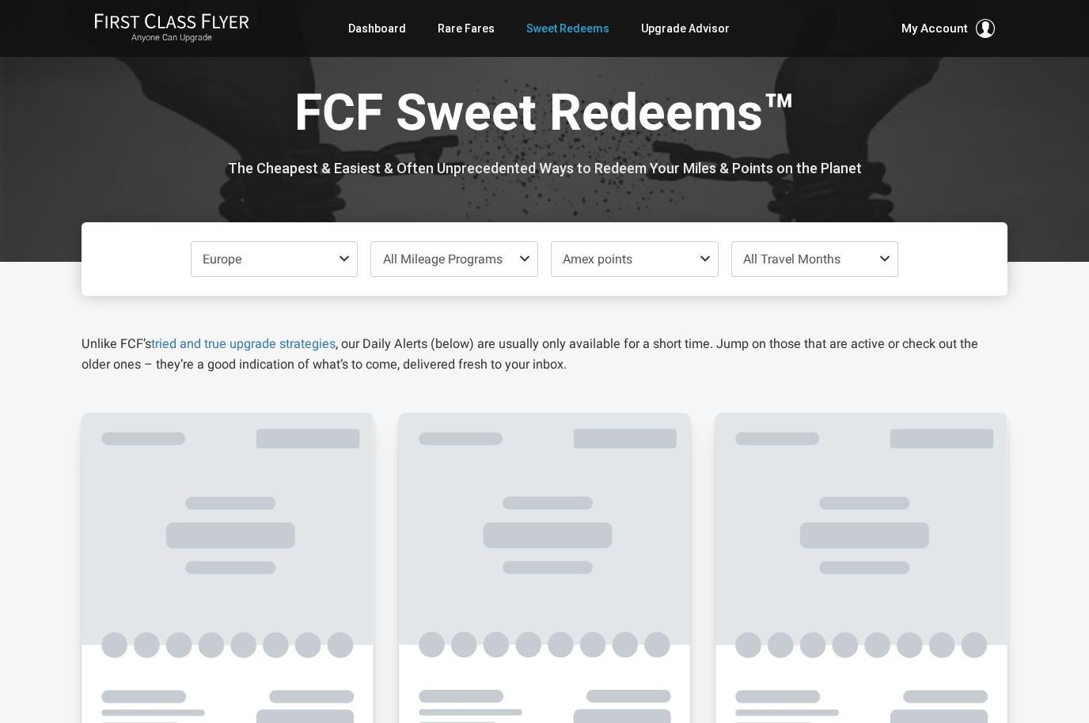
click at [874, 252] on span "All Travel Months" at bounding box center [815, 259] width 166 height 34
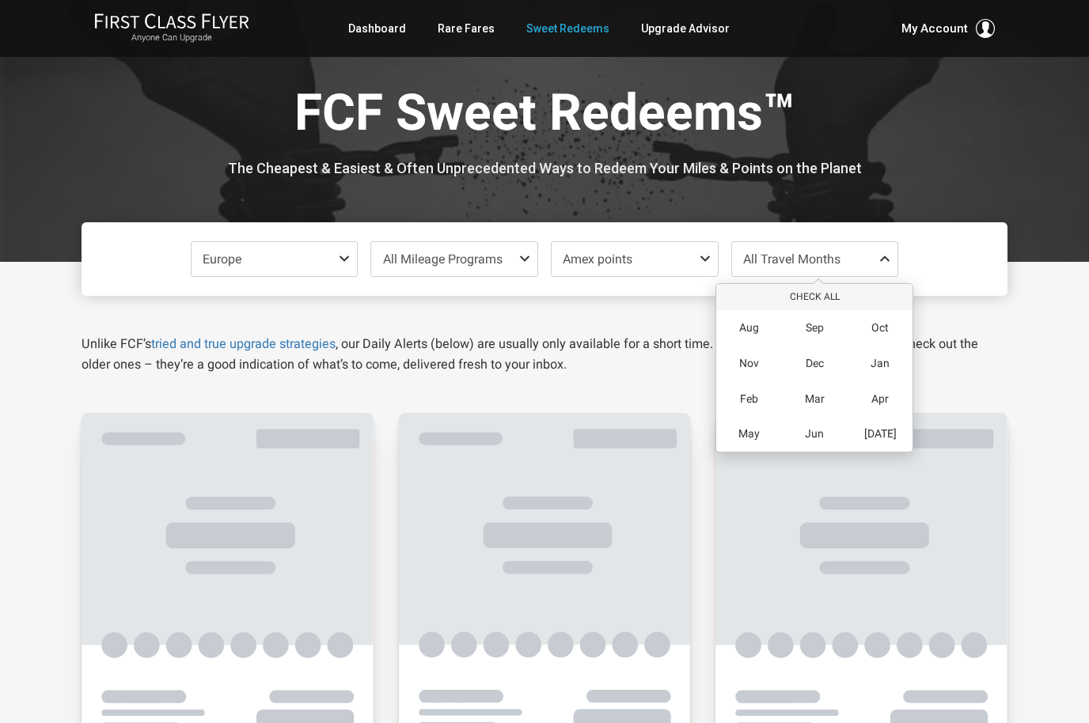
click at [881, 249] on span "All Travel Months" at bounding box center [815, 259] width 166 height 34
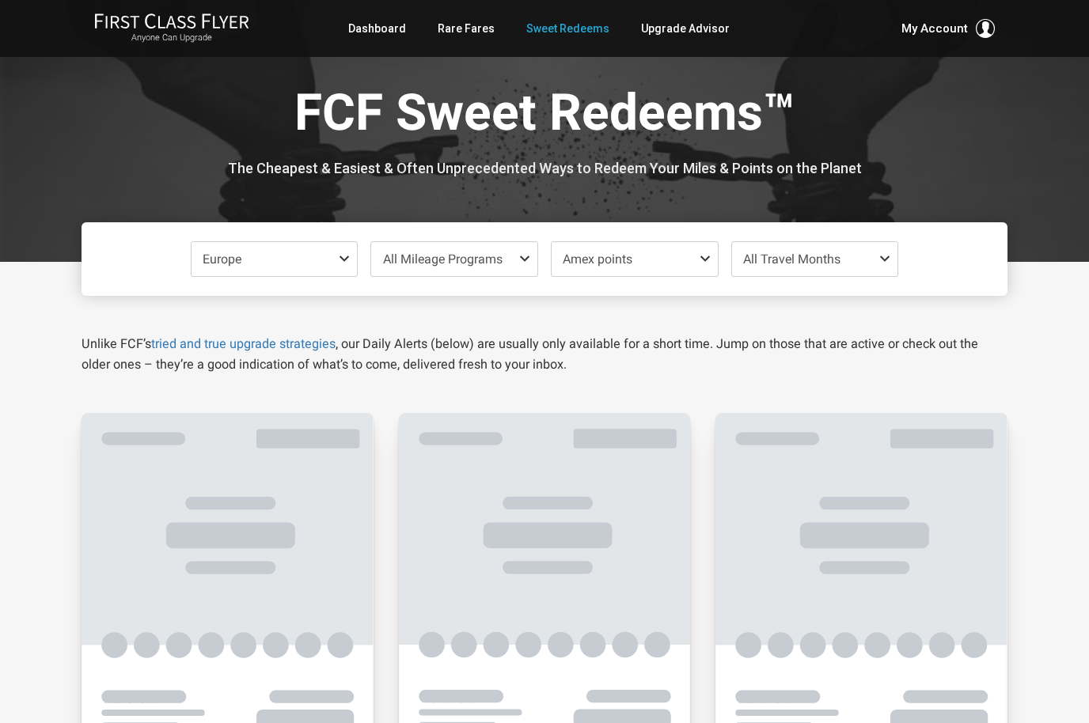
click at [882, 251] on span "All Travel Months" at bounding box center [815, 259] width 166 height 34
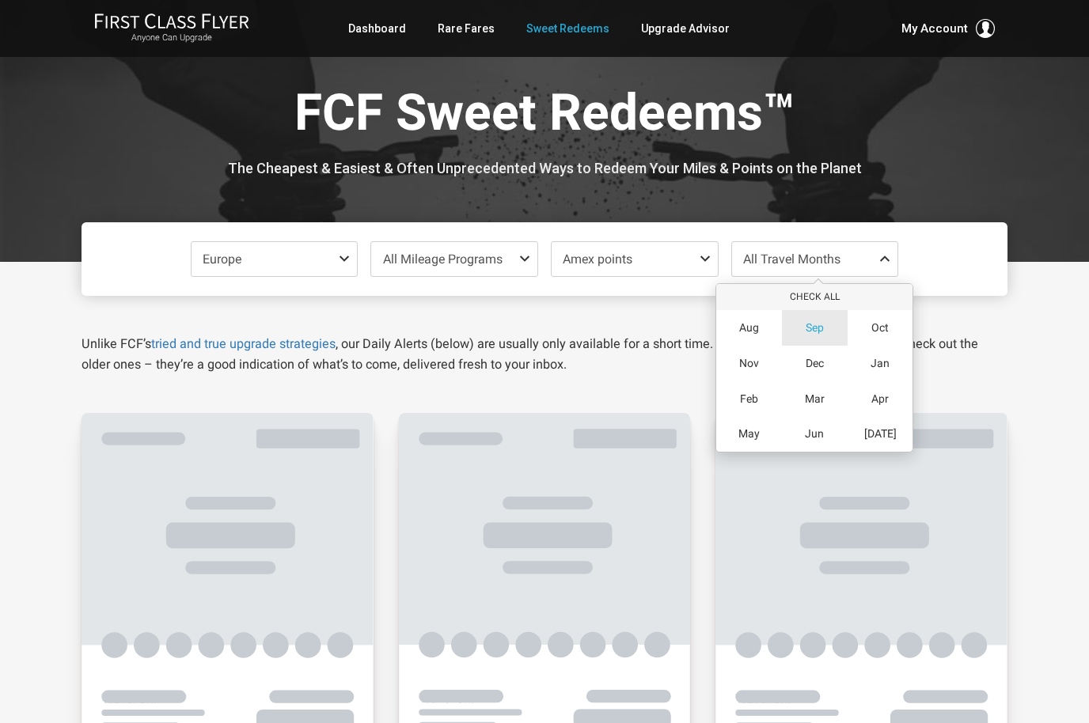
click at [821, 310] on div "Sep" at bounding box center [815, 328] width 66 height 36
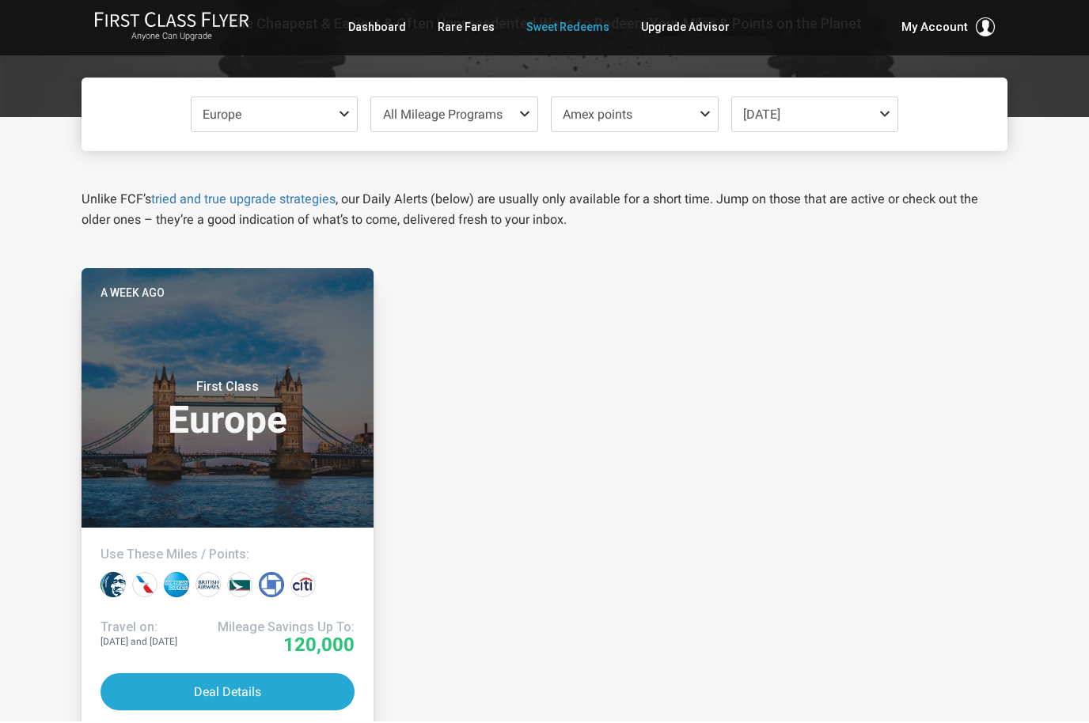
scroll to position [145, 0]
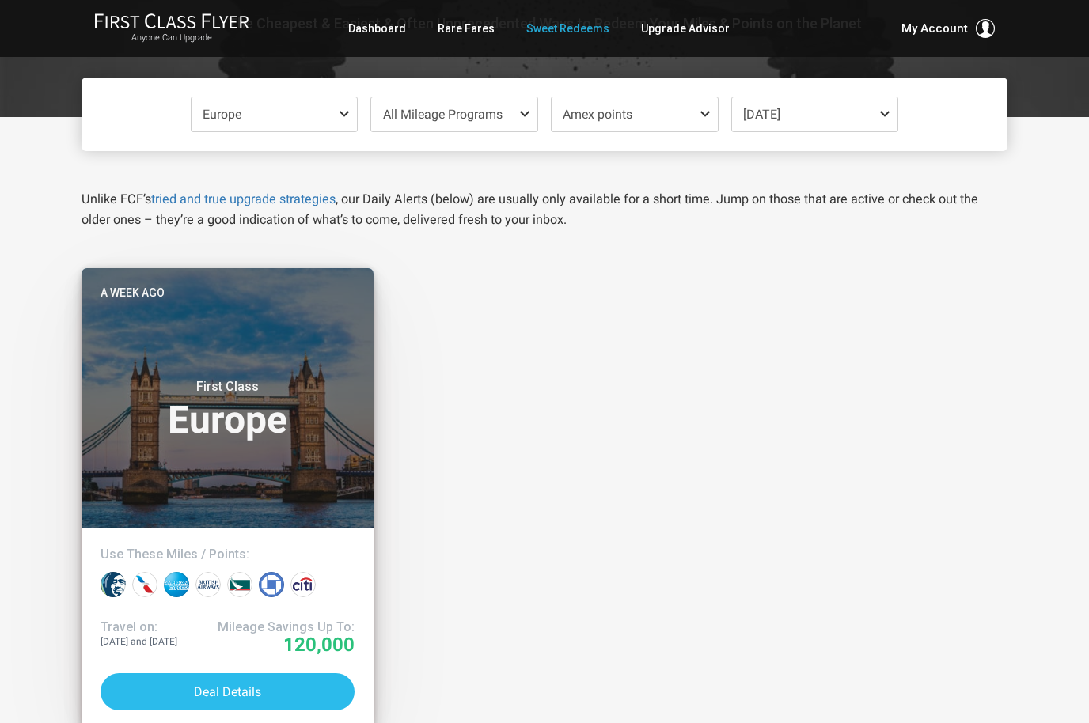
click at [191, 688] on button "Deal Details" at bounding box center [228, 691] width 254 height 37
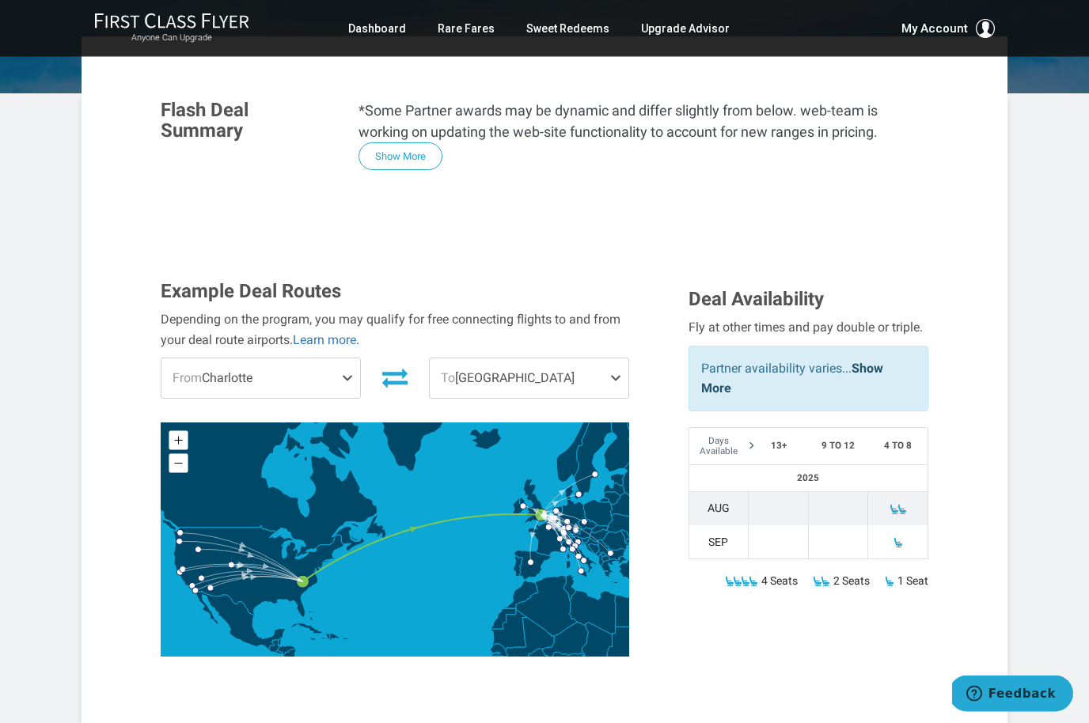
scroll to position [326, 0]
click at [345, 358] on span at bounding box center [350, 378] width 19 height 40
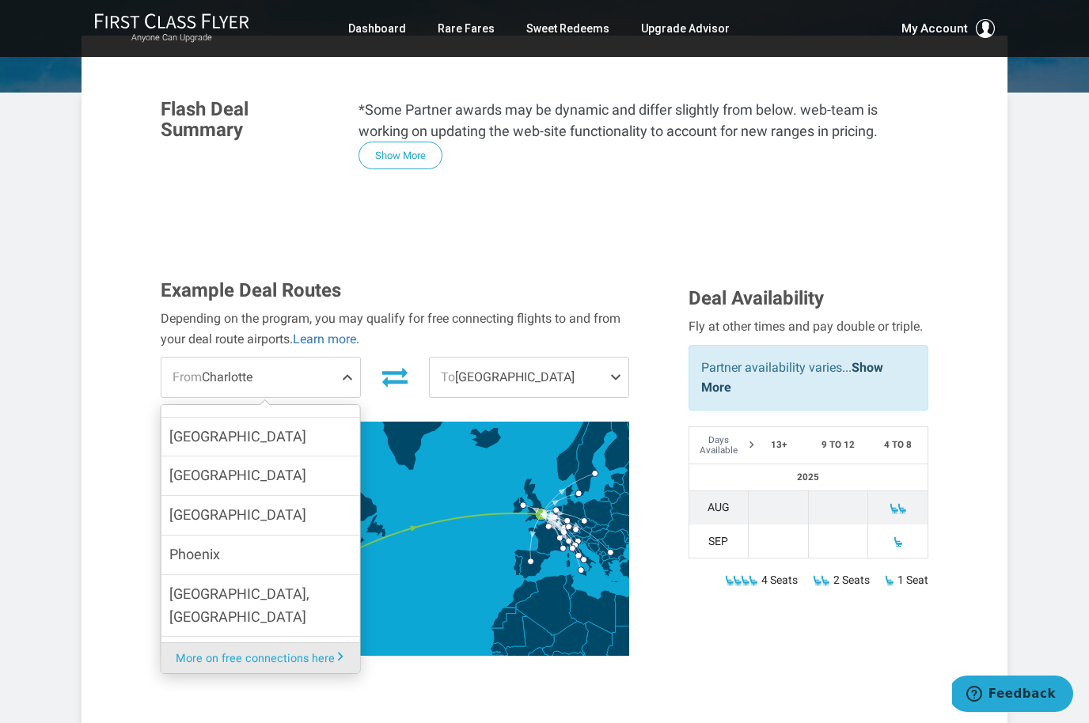
scroll to position [140, 0]
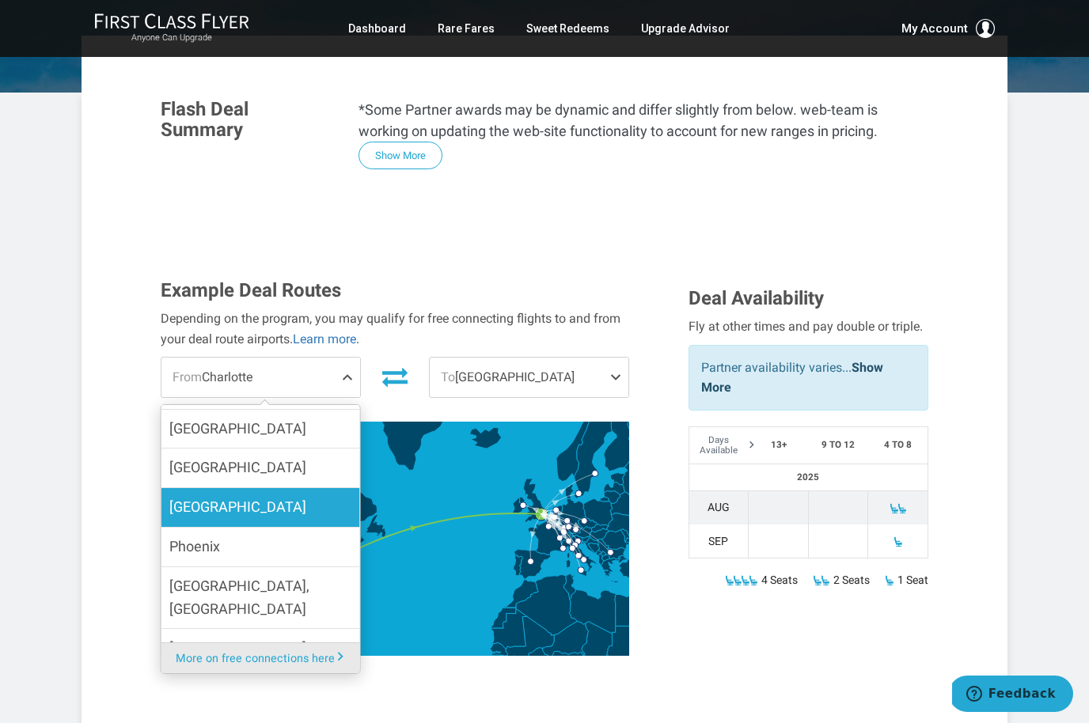
click at [311, 488] on label "Los Angeles" at bounding box center [260, 507] width 199 height 39
click at [0, 0] on input "Los Angeles" at bounding box center [0, 0] width 0 height 0
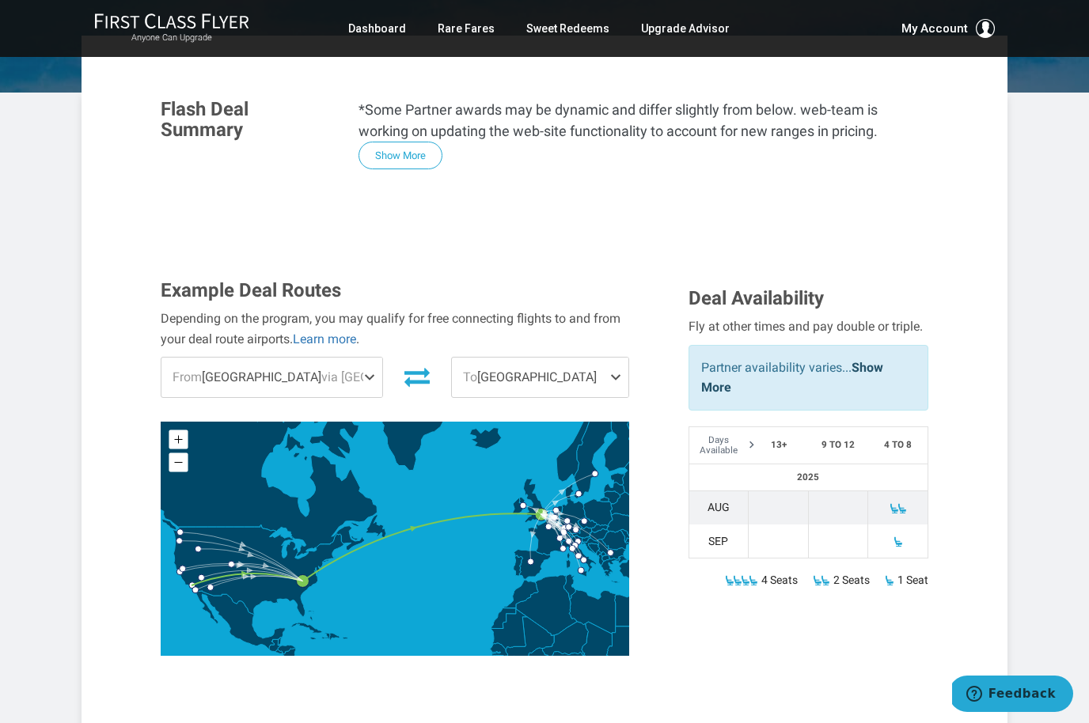
click at [579, 358] on span "To London" at bounding box center [540, 378] width 176 height 40
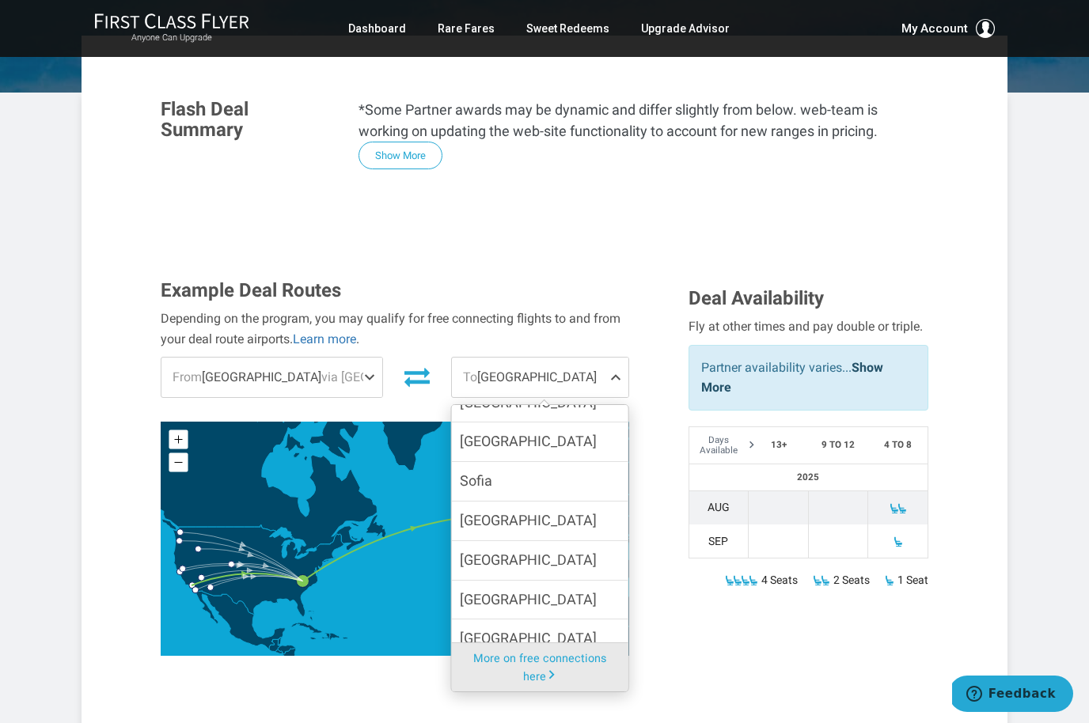
scroll to position [757, 0]
click at [522, 620] on label "Venice" at bounding box center [540, 639] width 176 height 39
click at [0, 0] on input "Venice" at bounding box center [0, 0] width 0 height 0
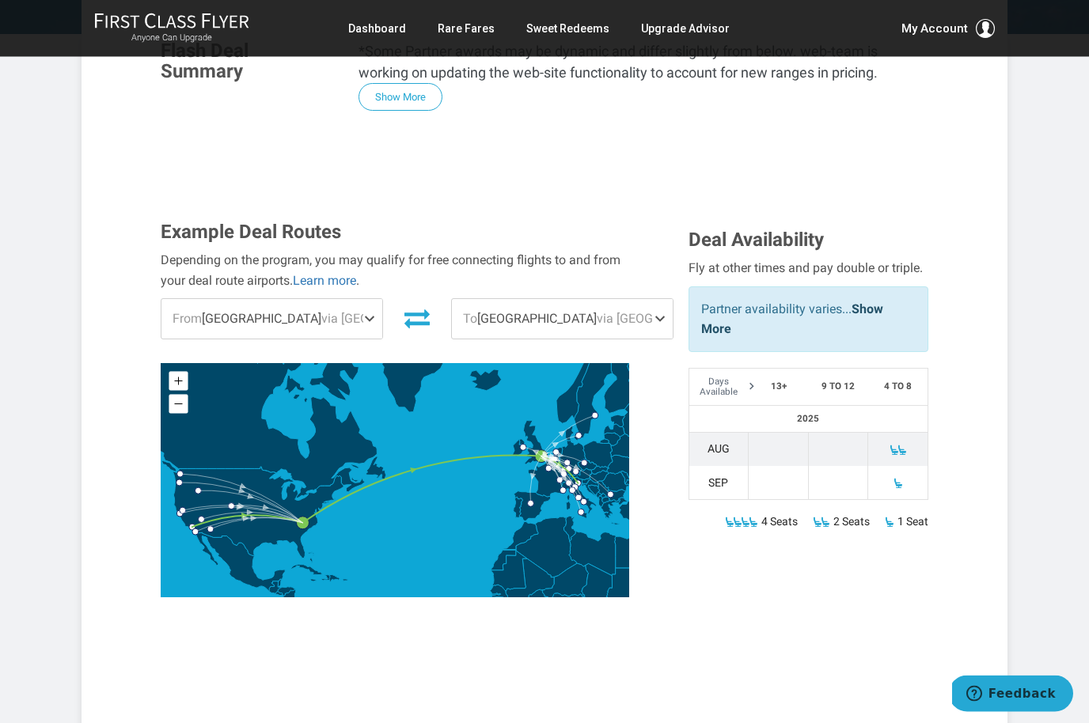
scroll to position [325, 0]
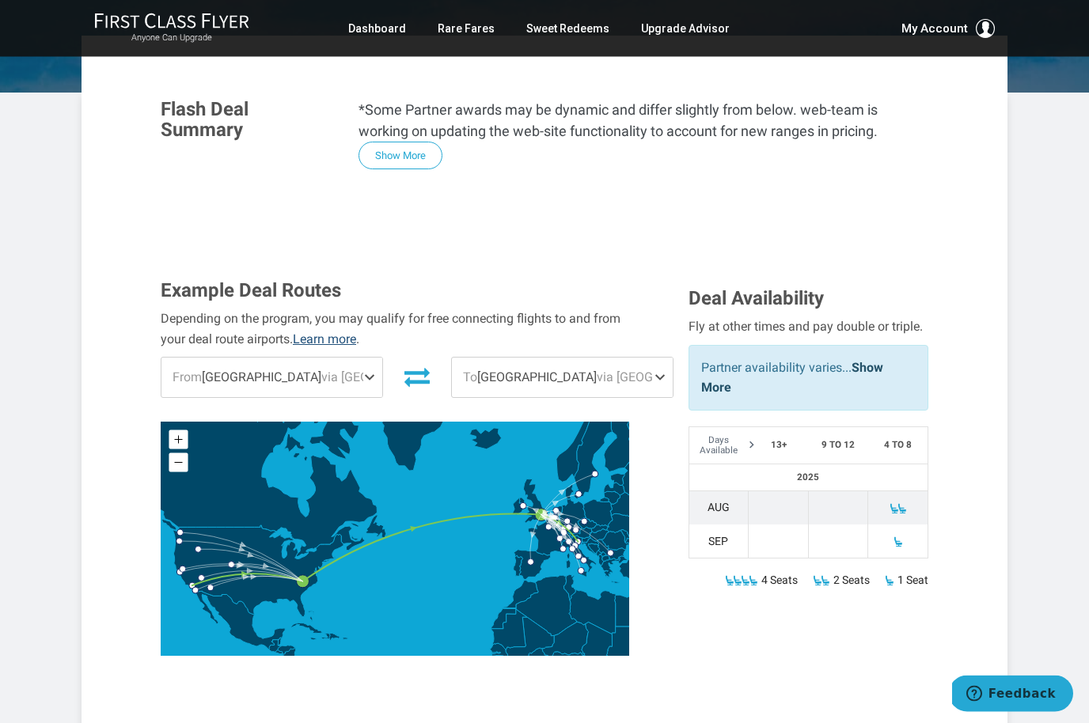
click at [328, 332] on link "Learn more" at bounding box center [324, 339] width 63 height 15
click at [686, 27] on link "Upgrade Advisor" at bounding box center [685, 28] width 89 height 28
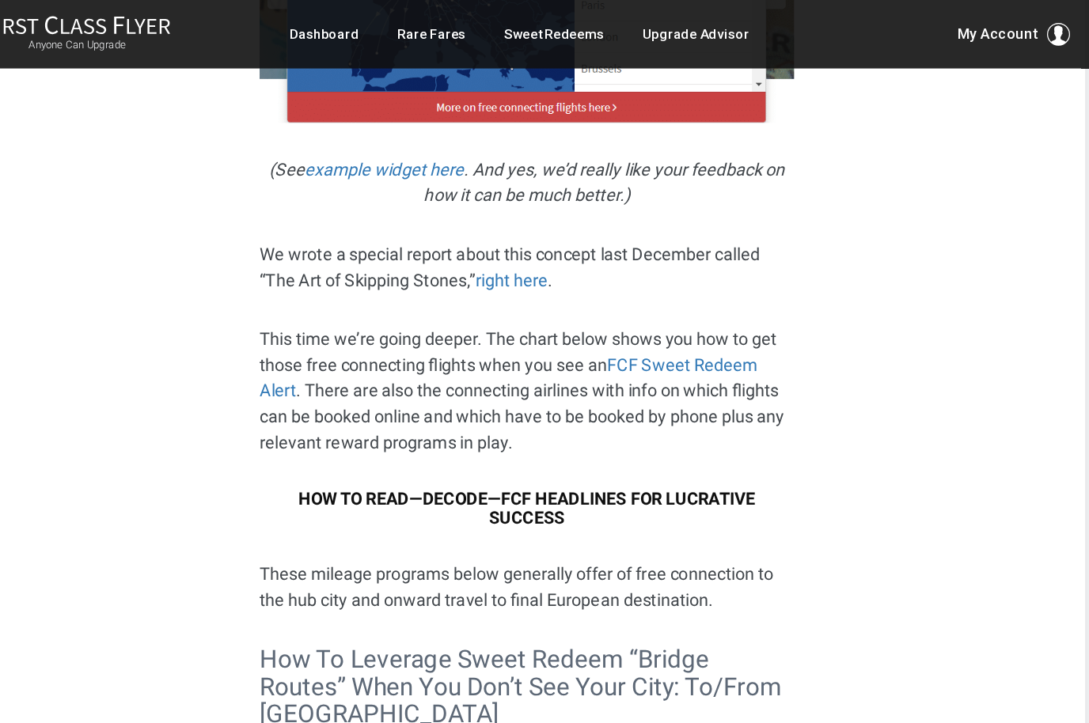
scroll to position [4454, 0]
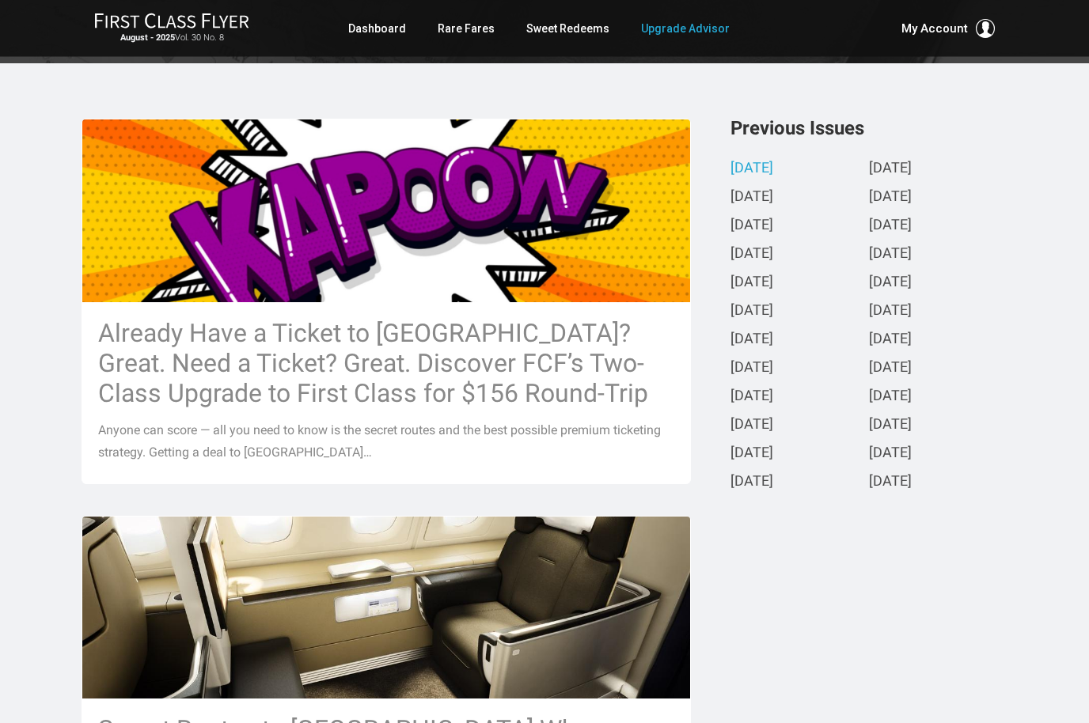
scroll to position [313, 0]
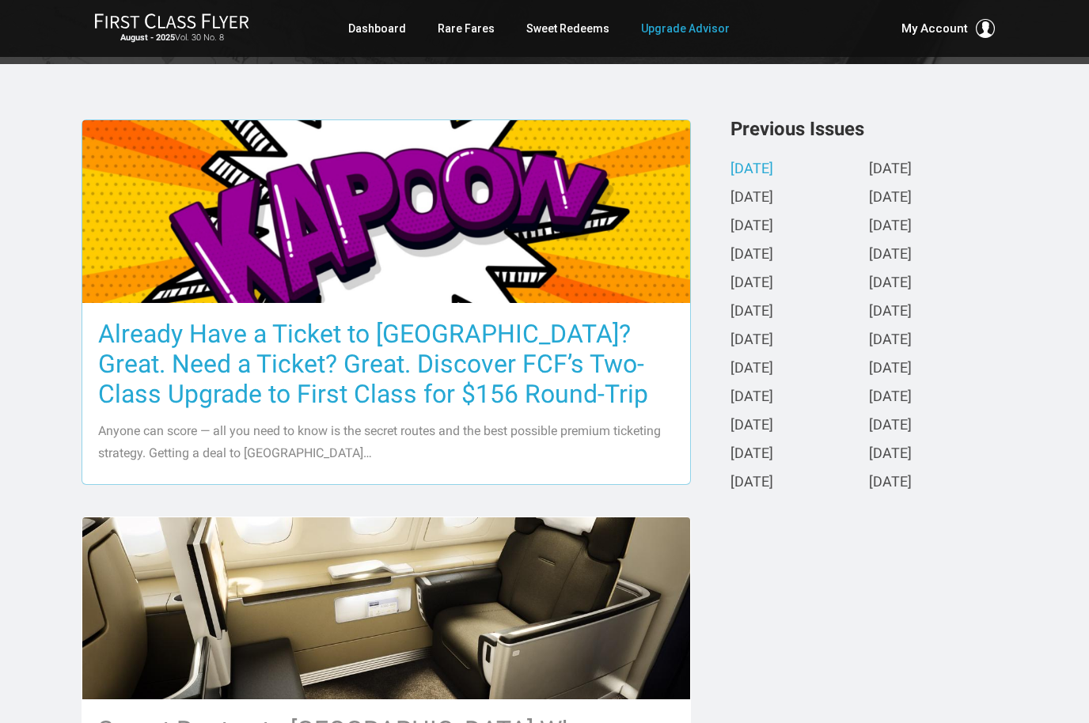
click at [629, 355] on h3 "Already Have a Ticket to [GEOGRAPHIC_DATA]? Great. Need a Ticket? Great. Discov…" at bounding box center [386, 364] width 576 height 90
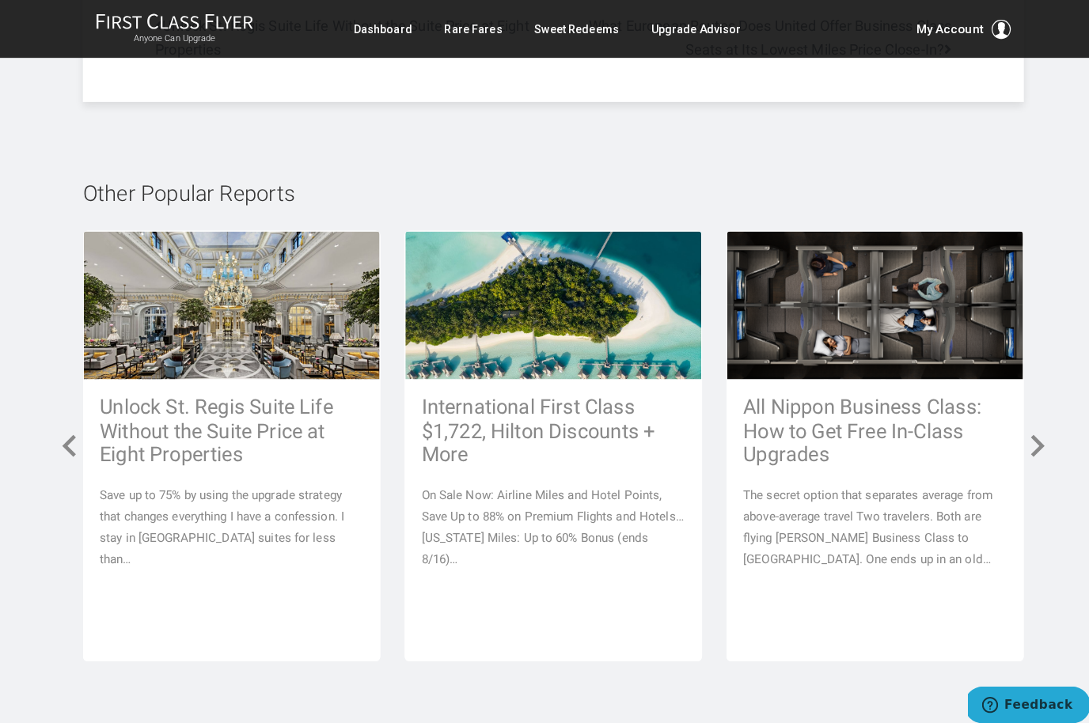
scroll to position [10675, 0]
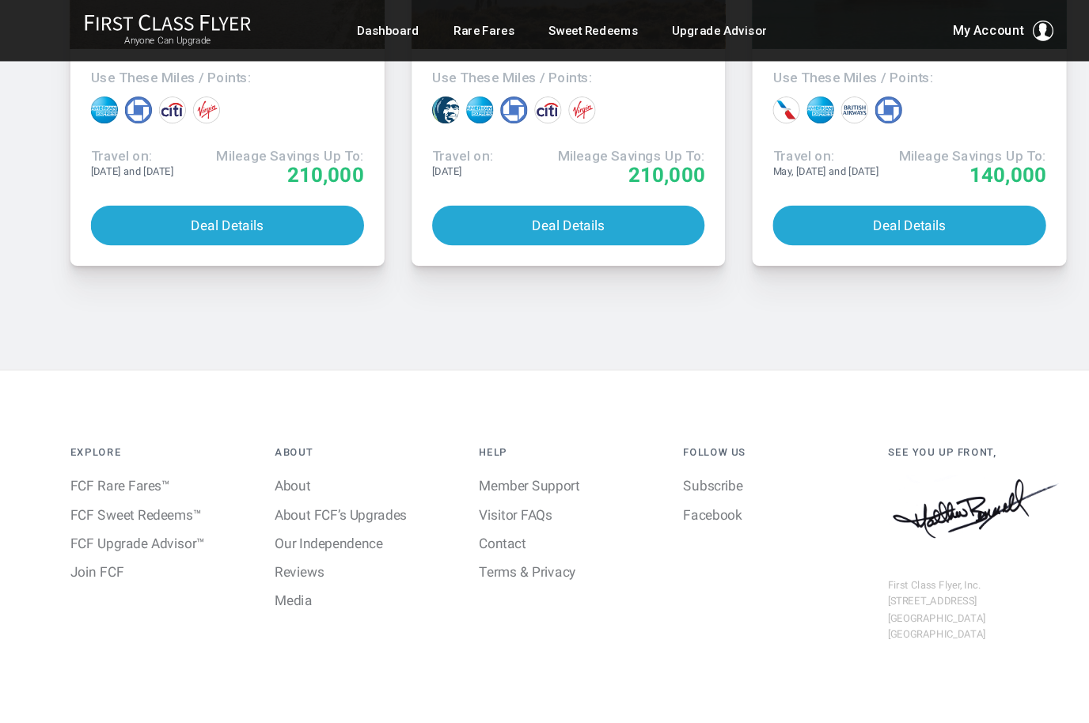
scroll to position [11561, 0]
